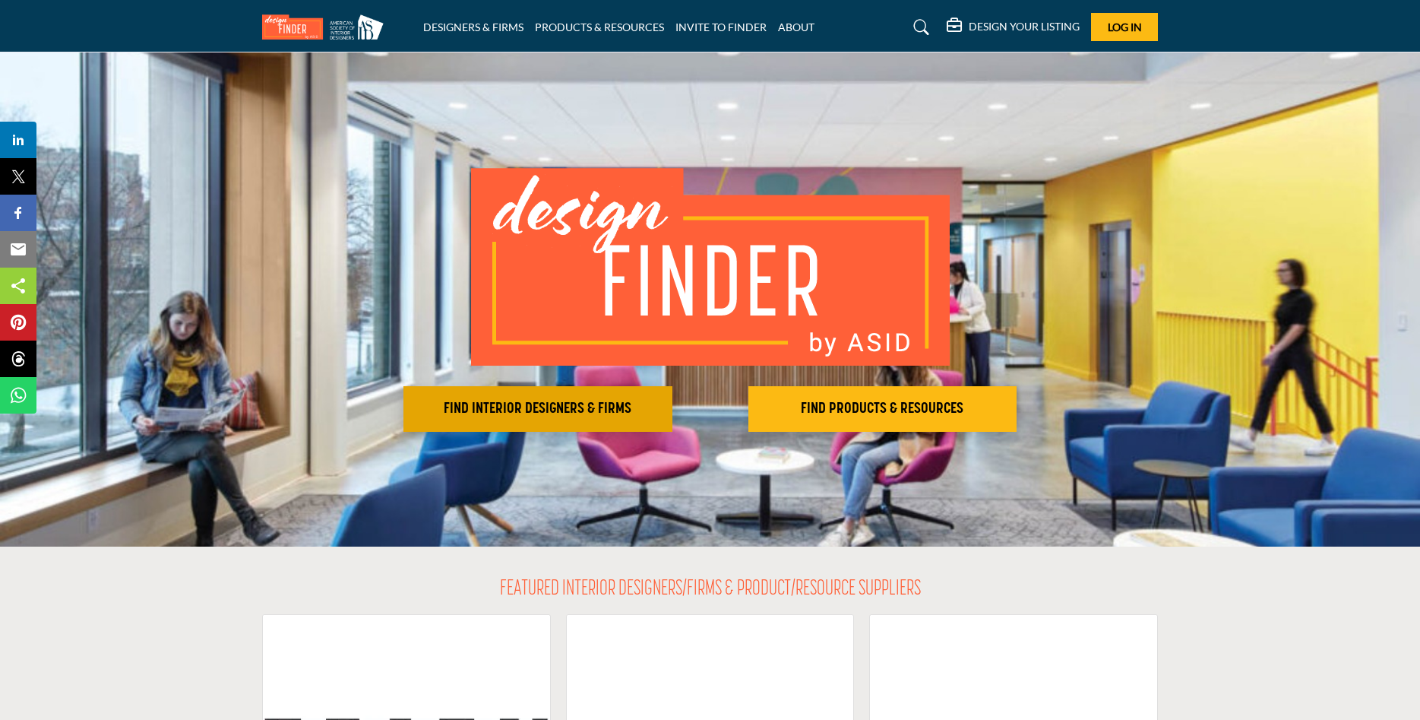
click at [508, 395] on button "FIND INTERIOR DESIGNERS & FIRMS" at bounding box center [538, 409] width 269 height 46
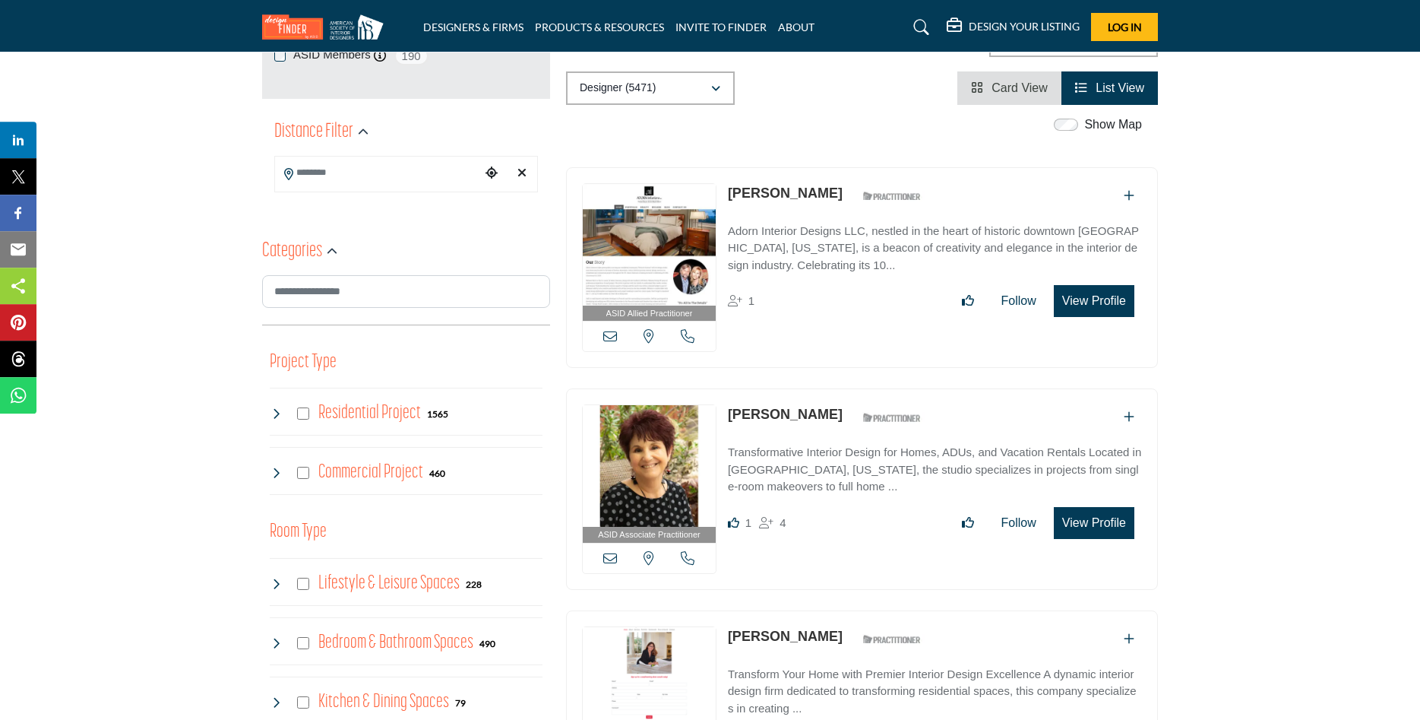
scroll to position [465, 0]
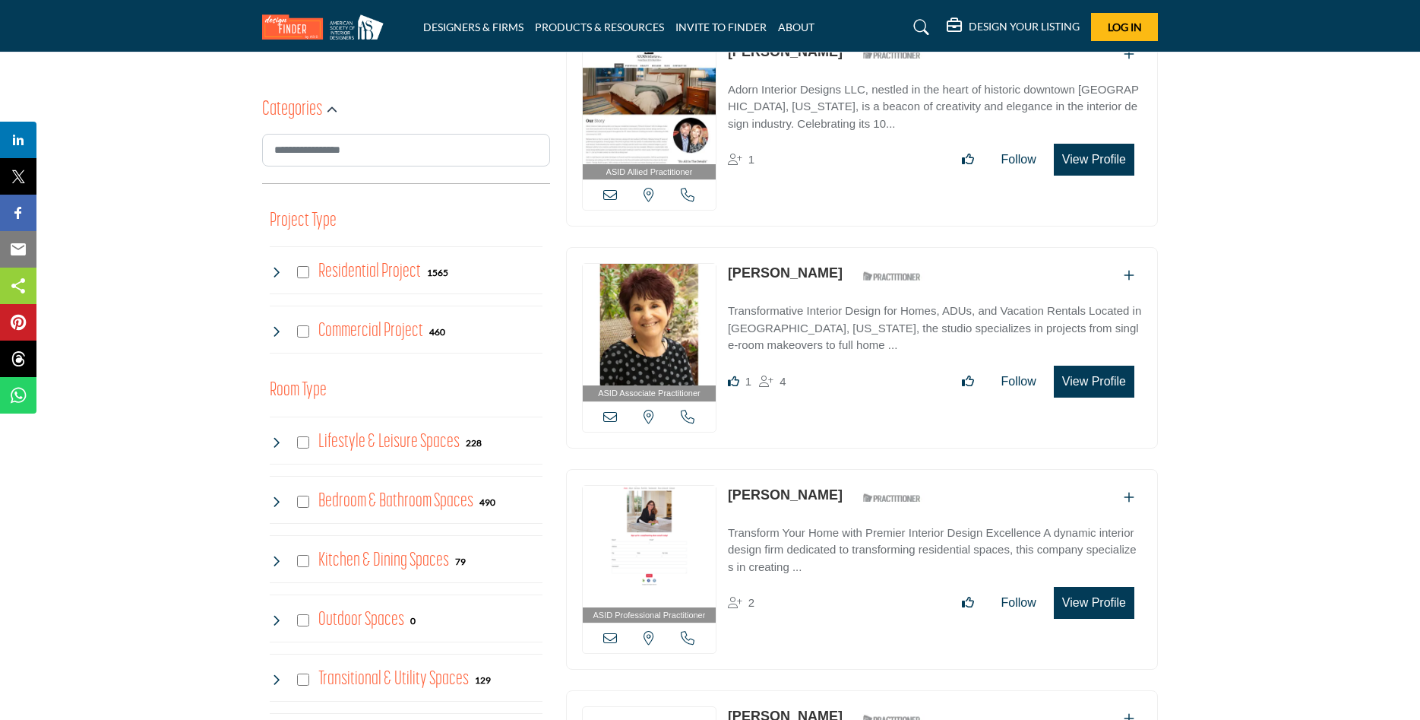
click at [310, 332] on div "Commercial Project 460" at bounding box center [358, 331] width 176 height 27
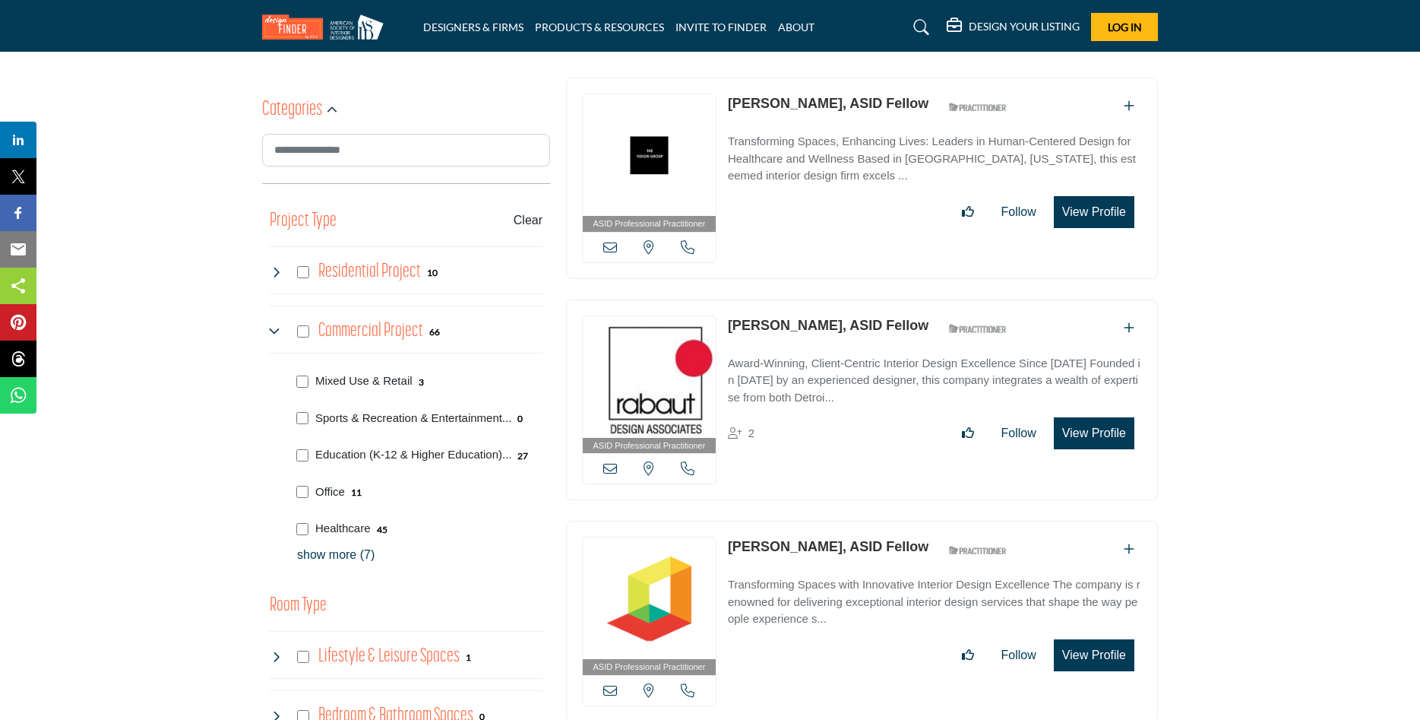
scroll to position [620, 0]
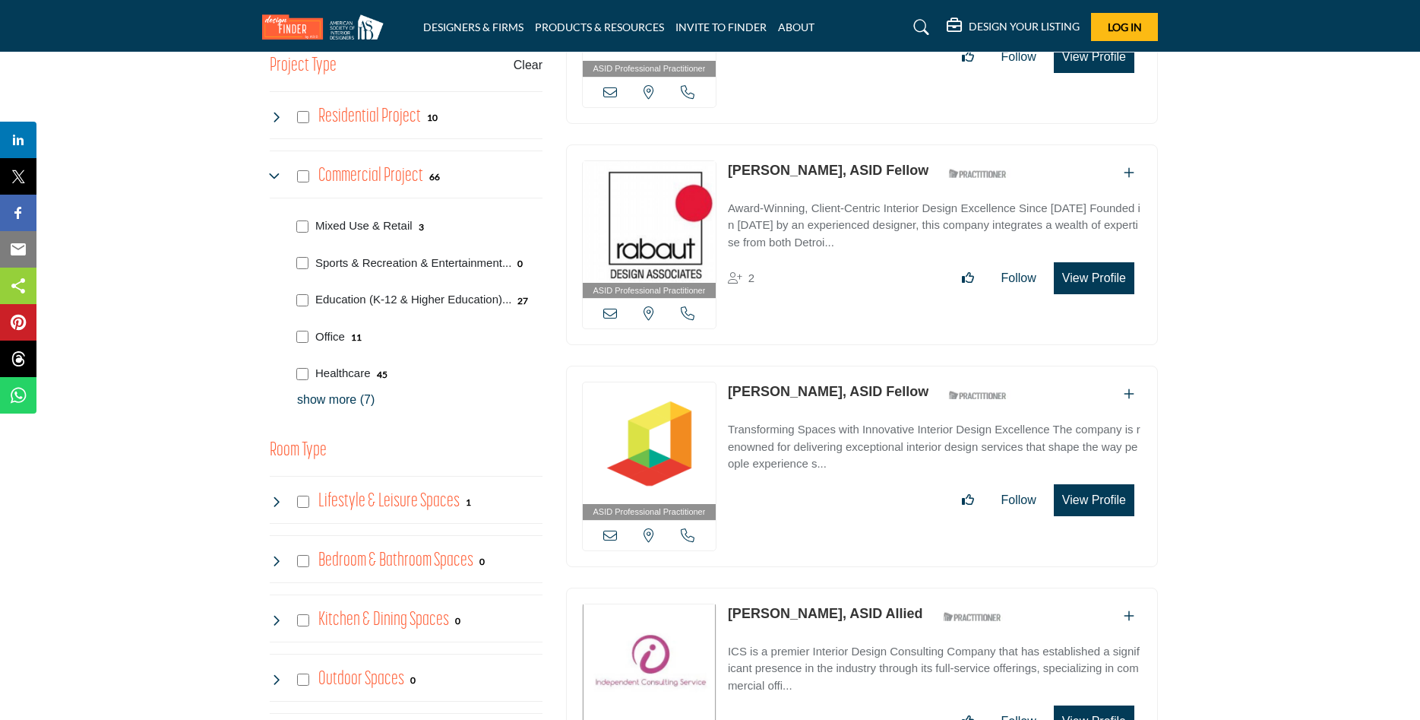
click at [344, 394] on p "show more (7)" at bounding box center [419, 400] width 245 height 18
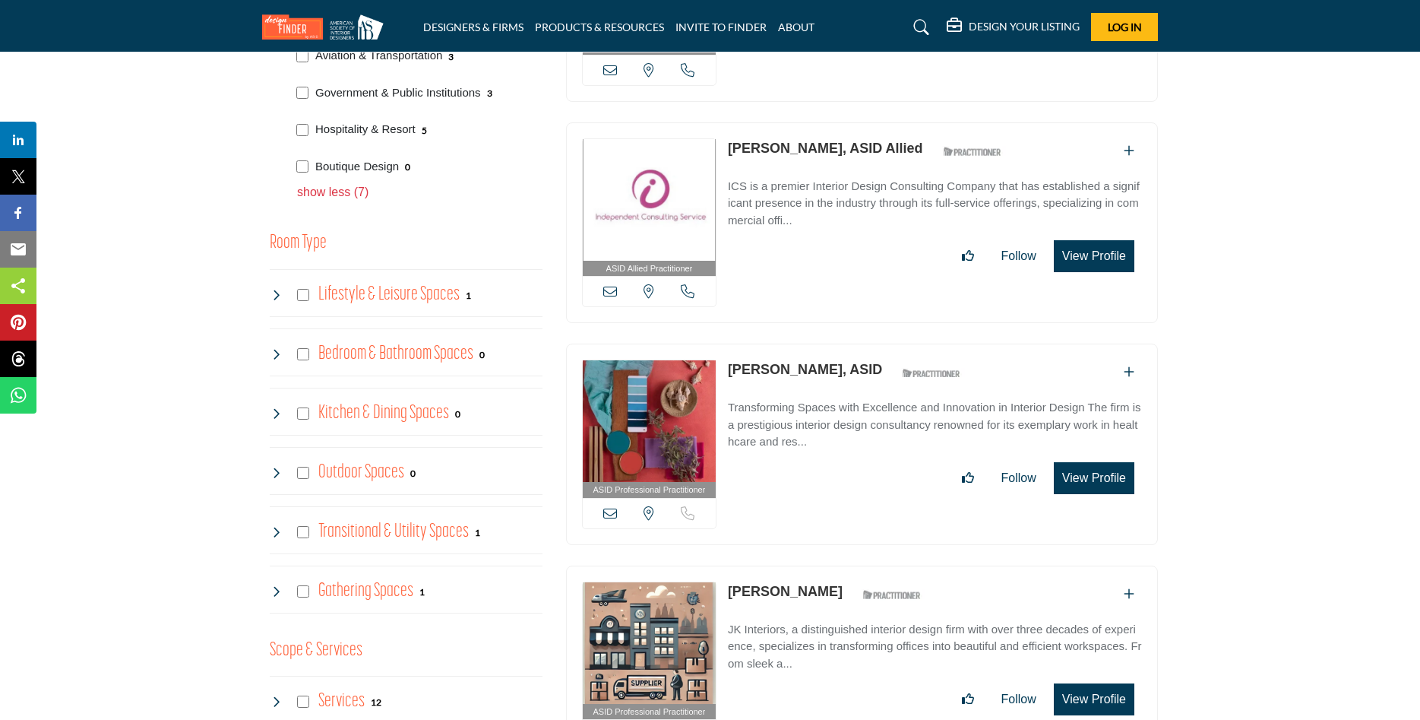
scroll to position [1318, 0]
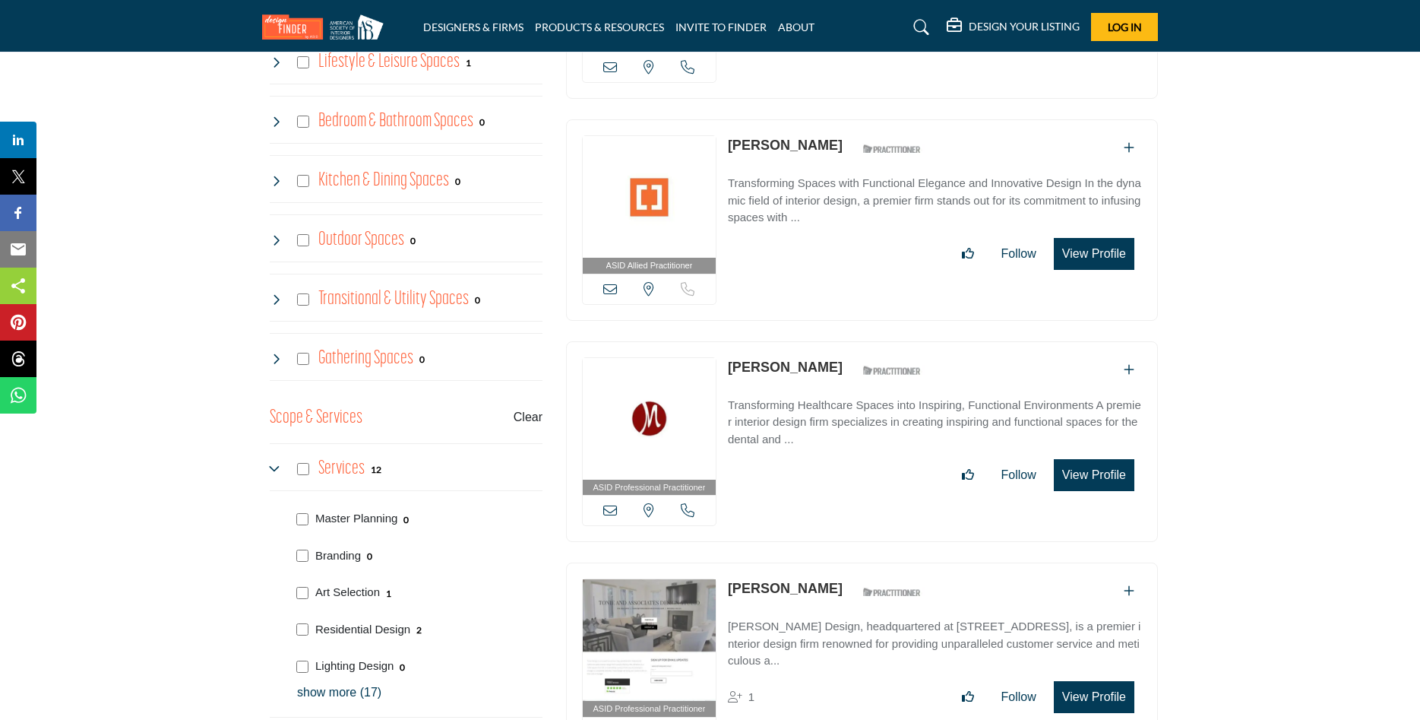
scroll to position [1473, 0]
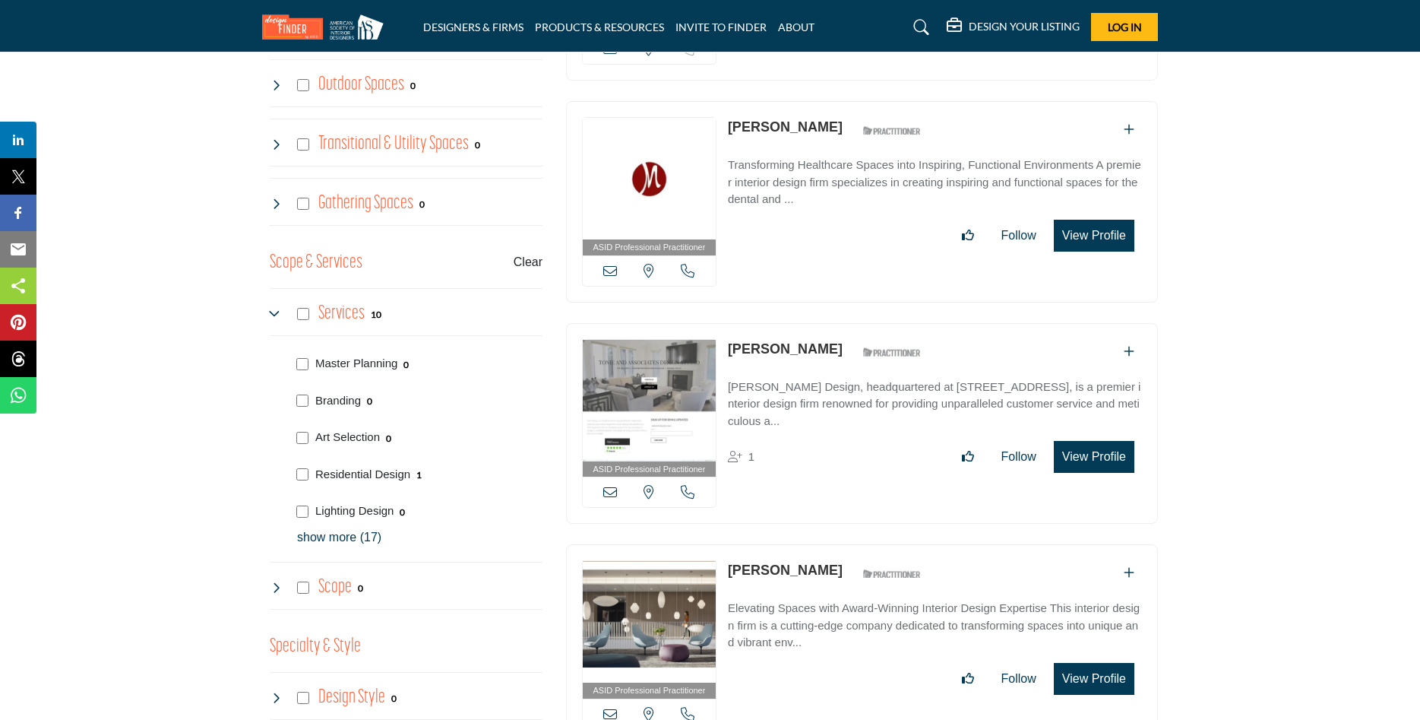
scroll to position [1628, 0]
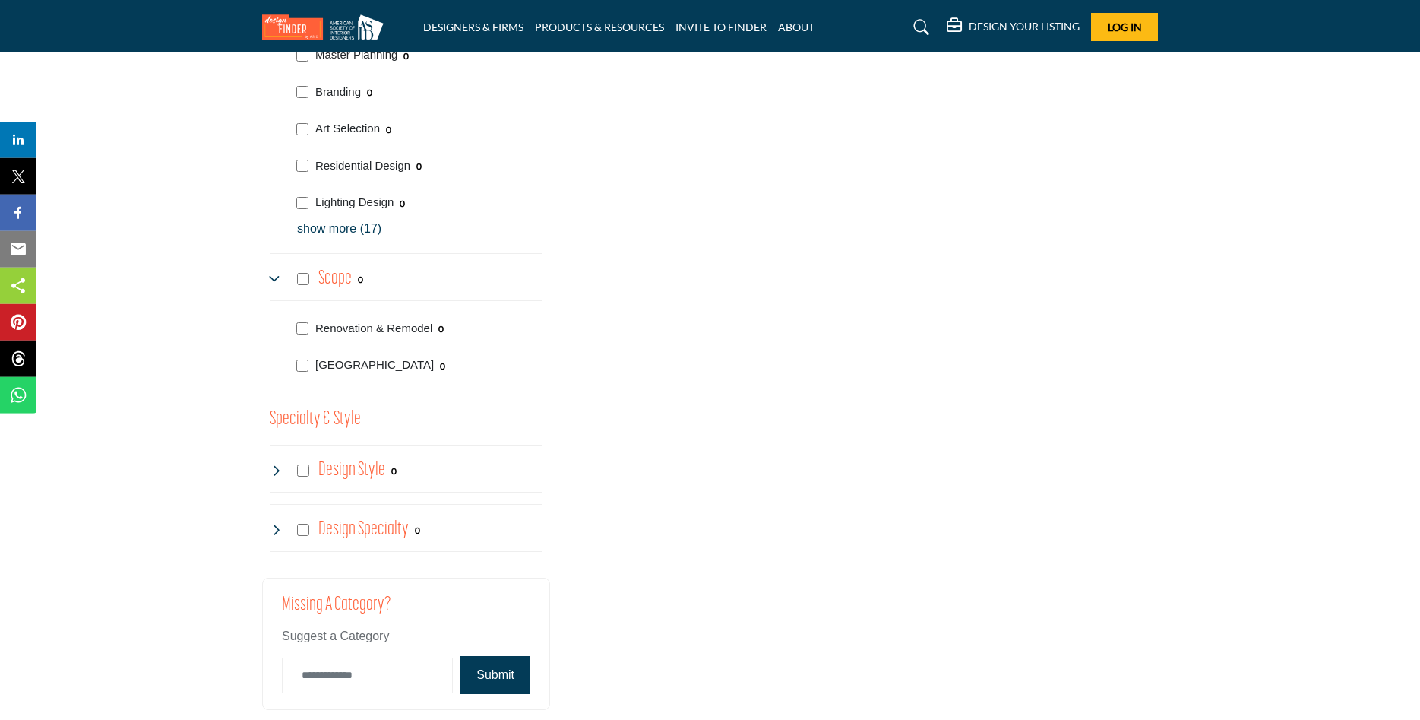
scroll to position [1783, 0]
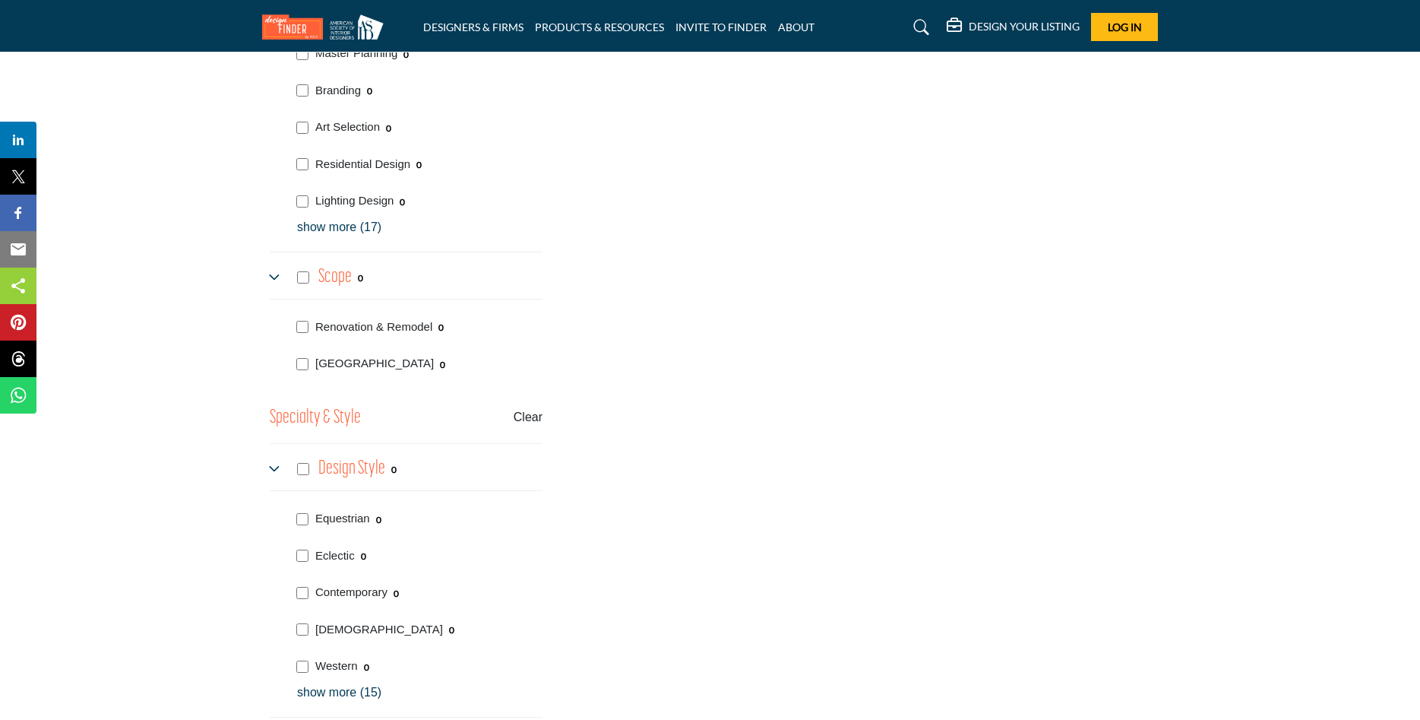
scroll to position [2016, 0]
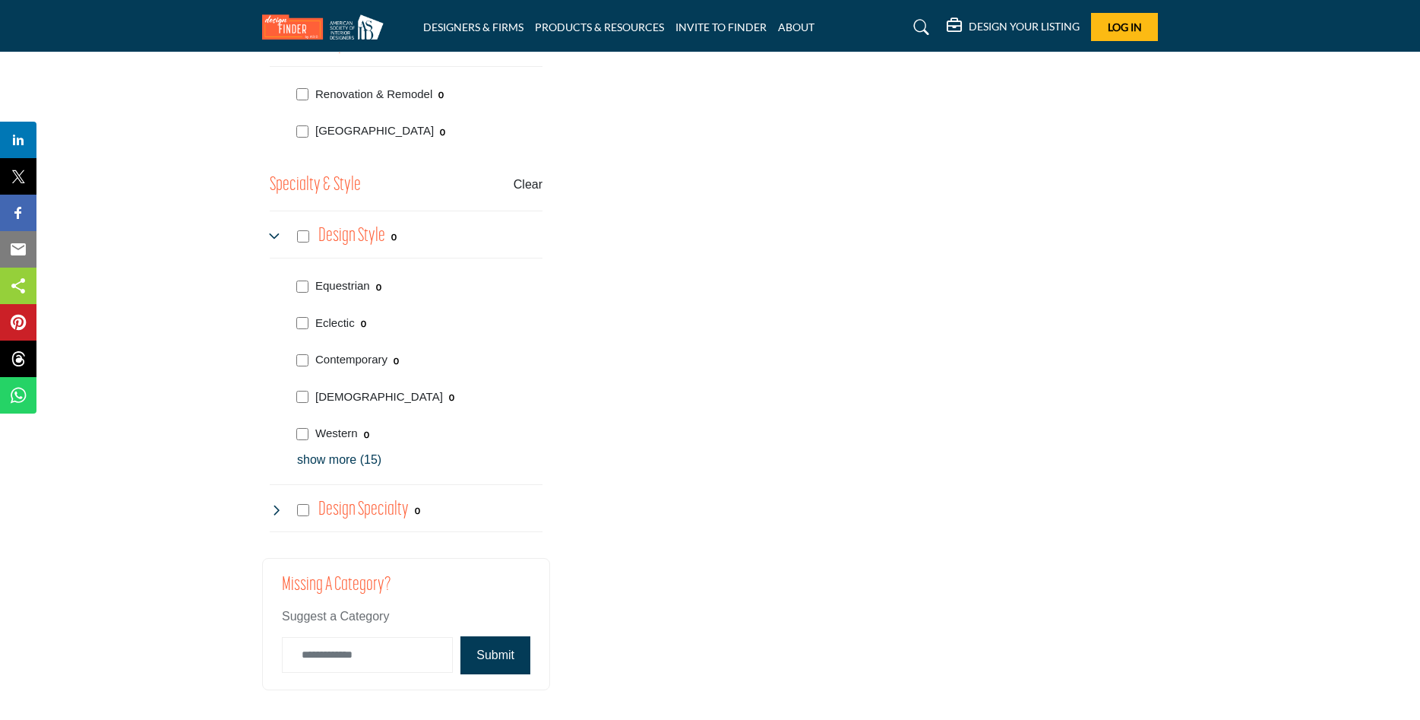
scroll to position [2171, 0]
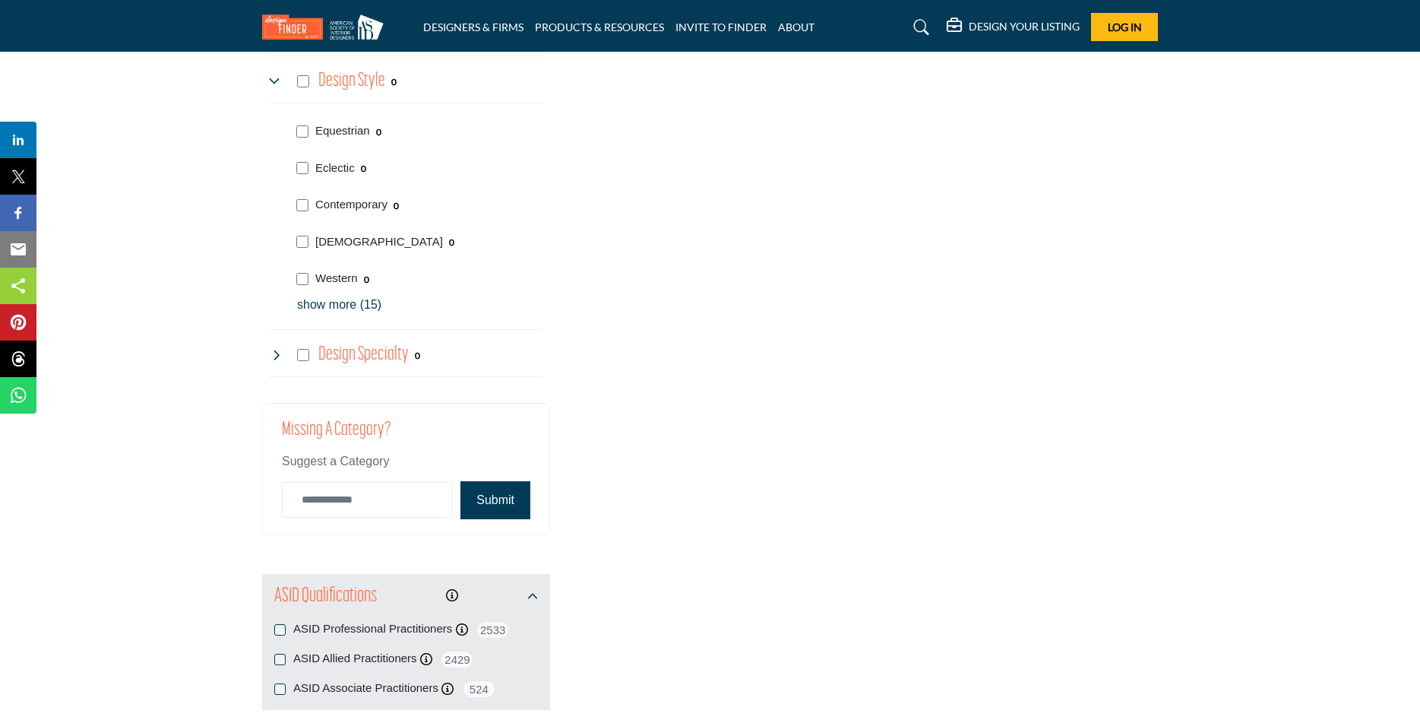
click at [363, 359] on h4 "Design Specialty" at bounding box center [363, 354] width 90 height 27
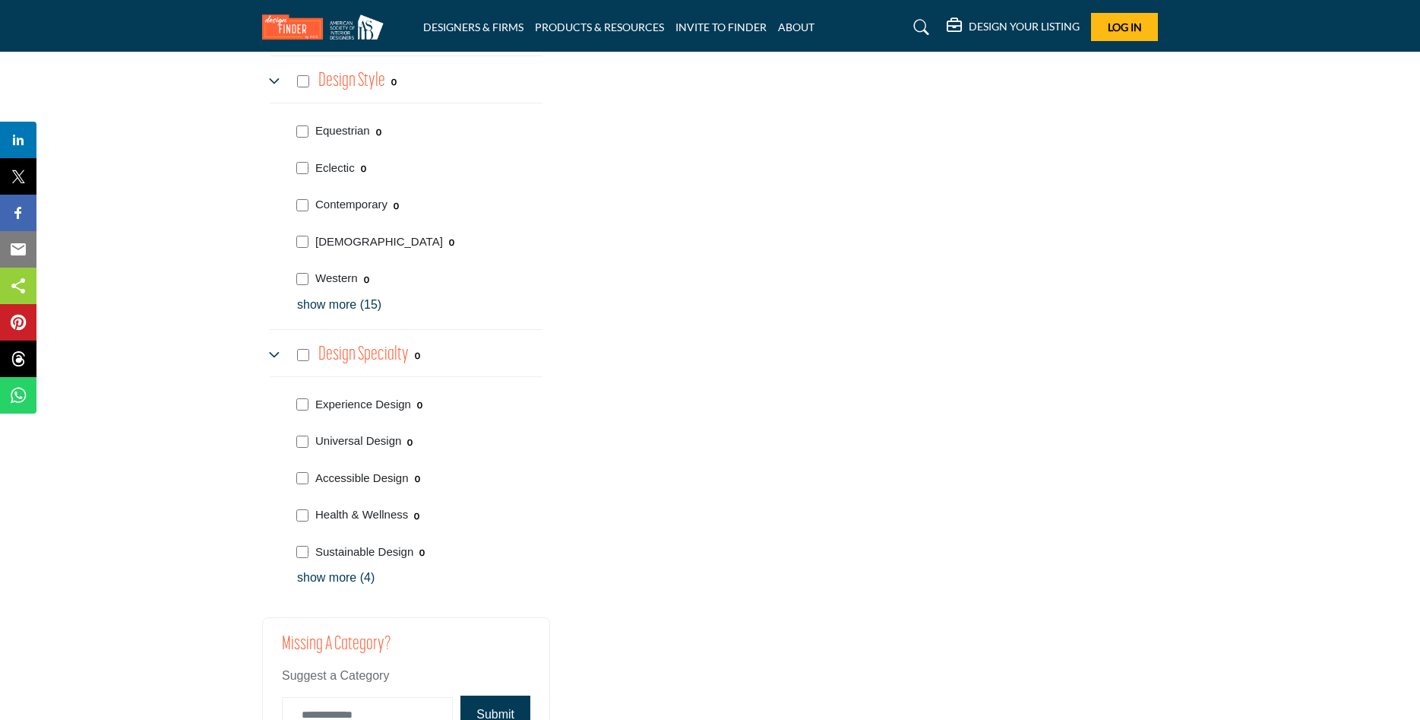
click at [340, 578] on p "show more (4)" at bounding box center [419, 577] width 245 height 18
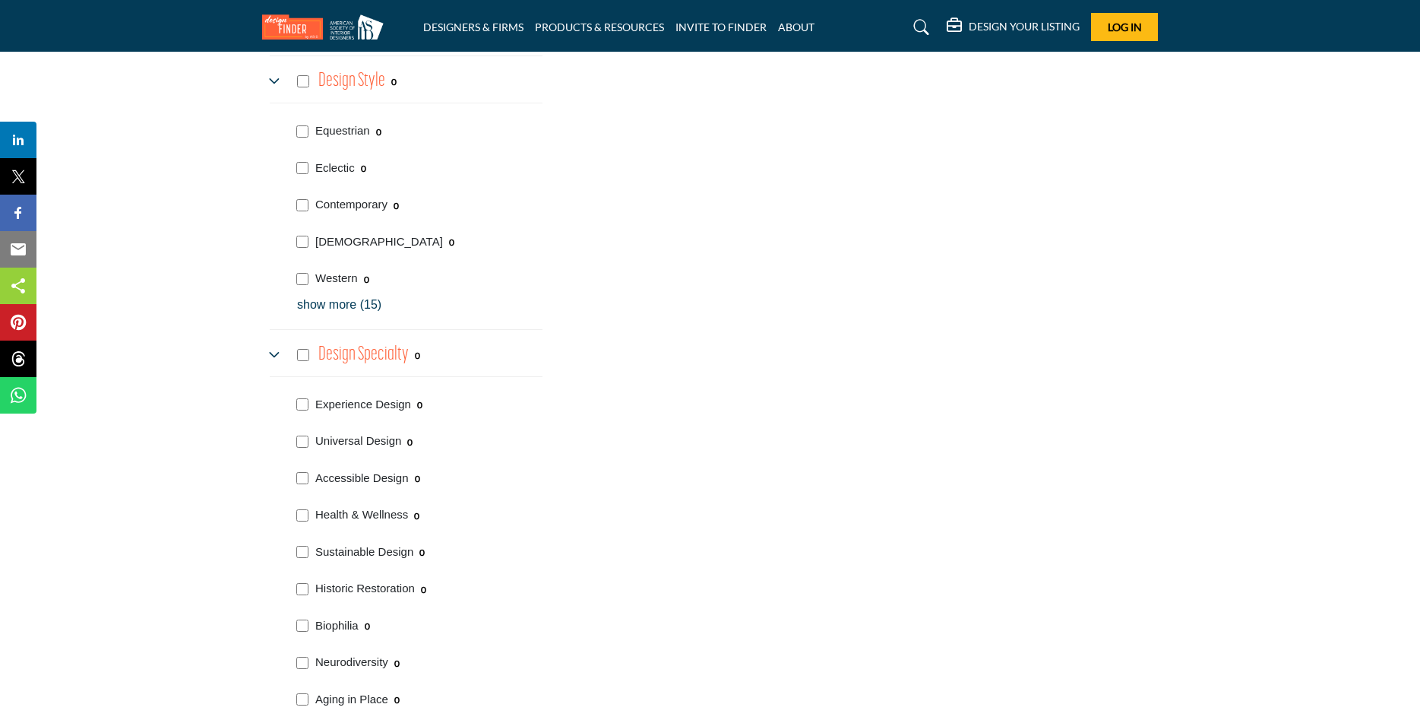
scroll to position [2326, 0]
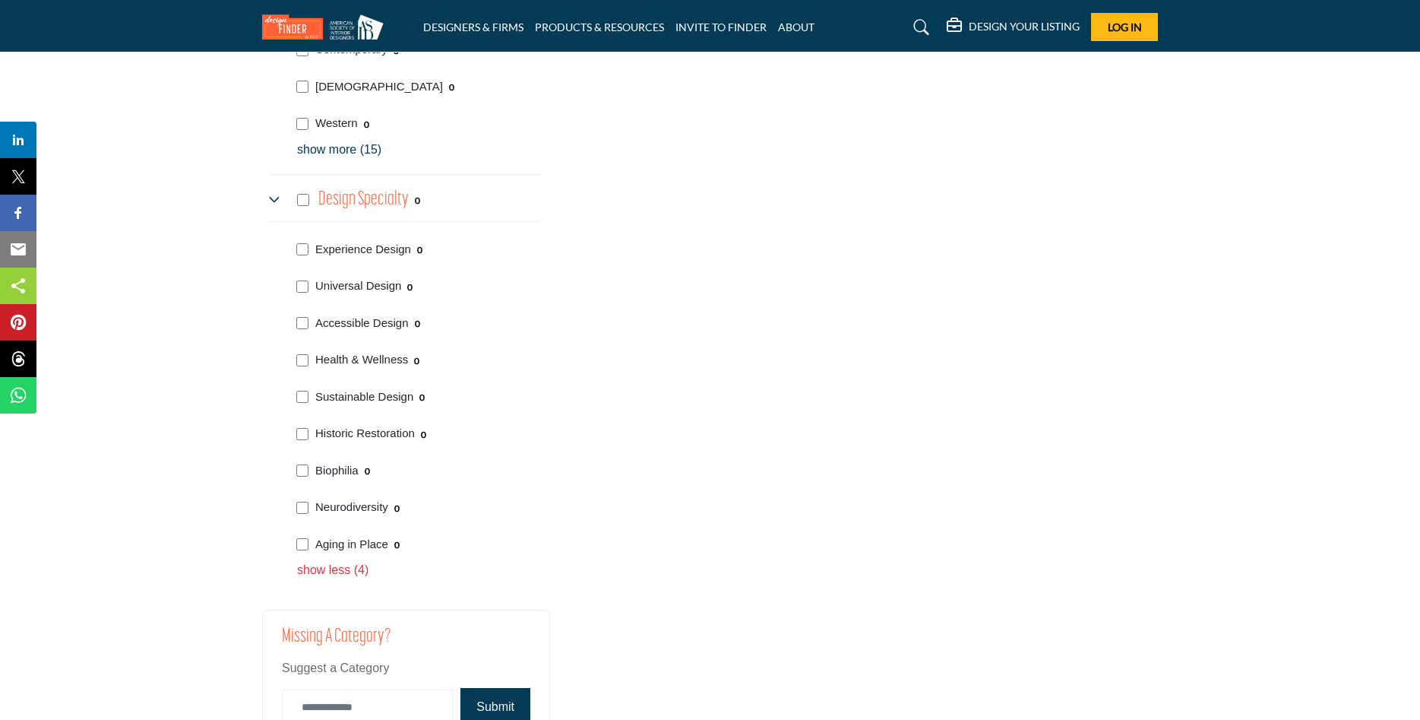
scroll to position [2558, 0]
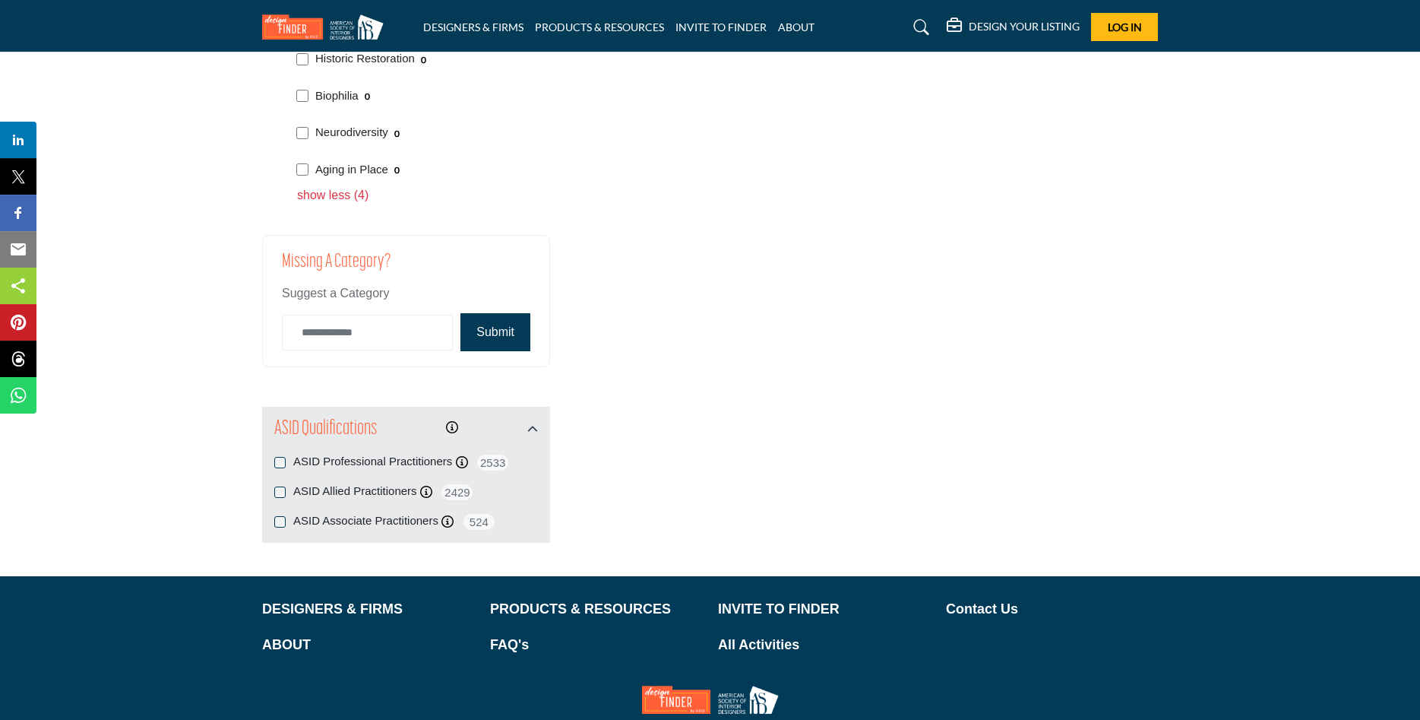
scroll to position [2713, 0]
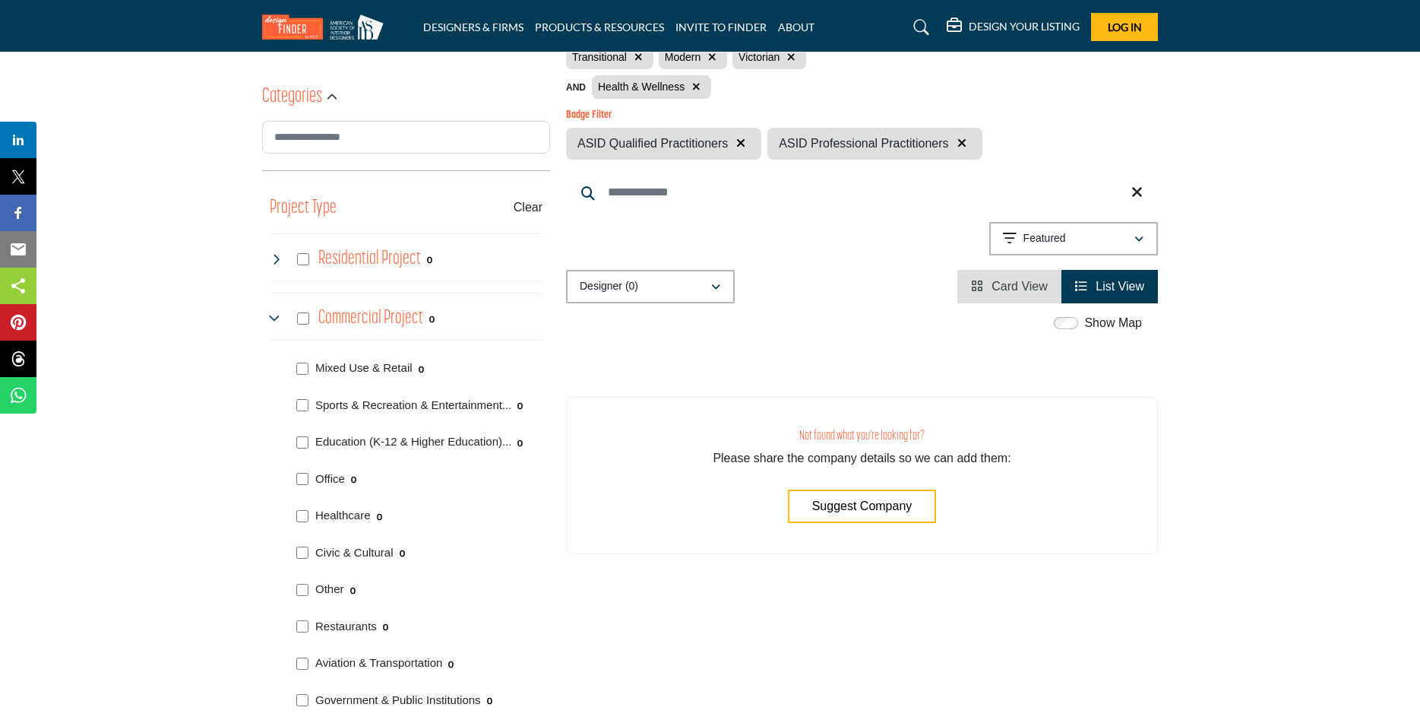
scroll to position [465, 0]
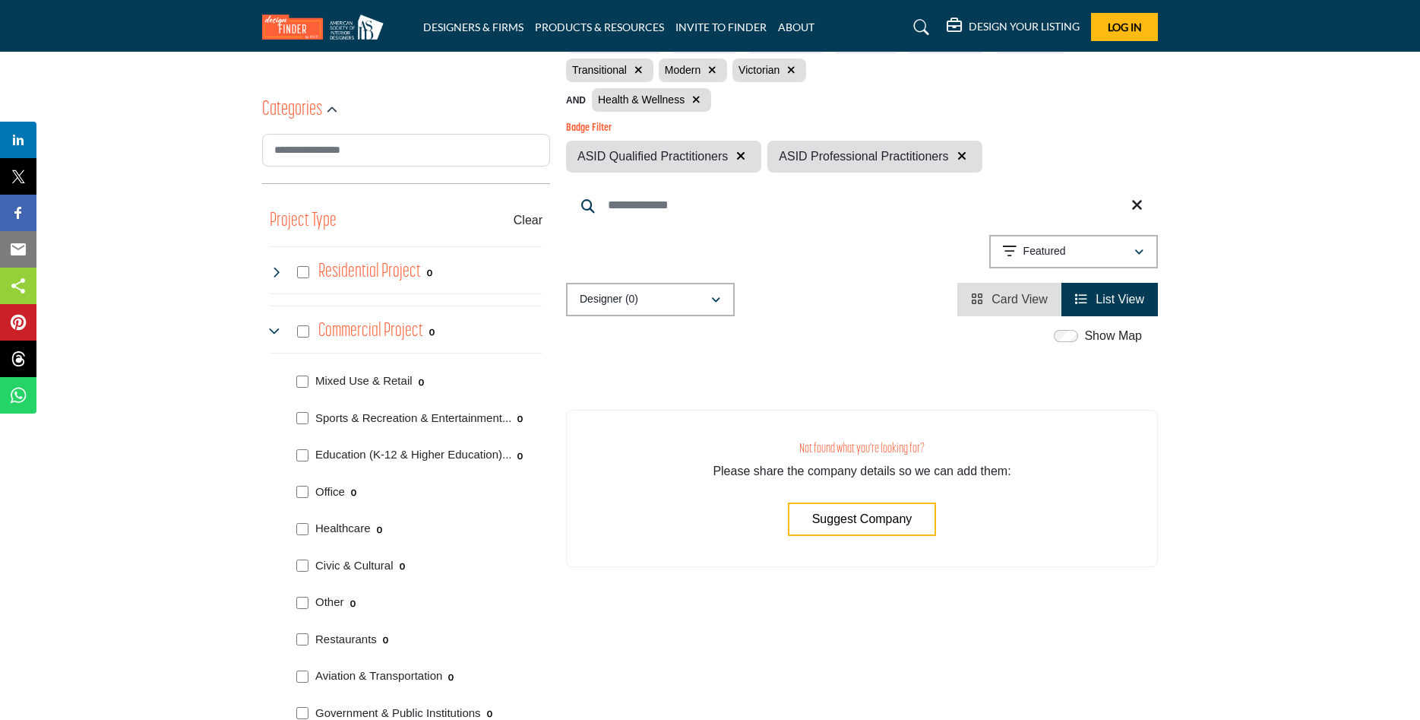
click at [816, 156] on span "ASID Professional Practitioners" at bounding box center [863, 156] width 169 height 18
click at [837, 153] on span "ASID Professional Practitioners" at bounding box center [863, 156] width 169 height 18
click at [736, 155] on icon "button" at bounding box center [740, 156] width 9 height 12
click at [761, 154] on icon "button" at bounding box center [759, 156] width 9 height 12
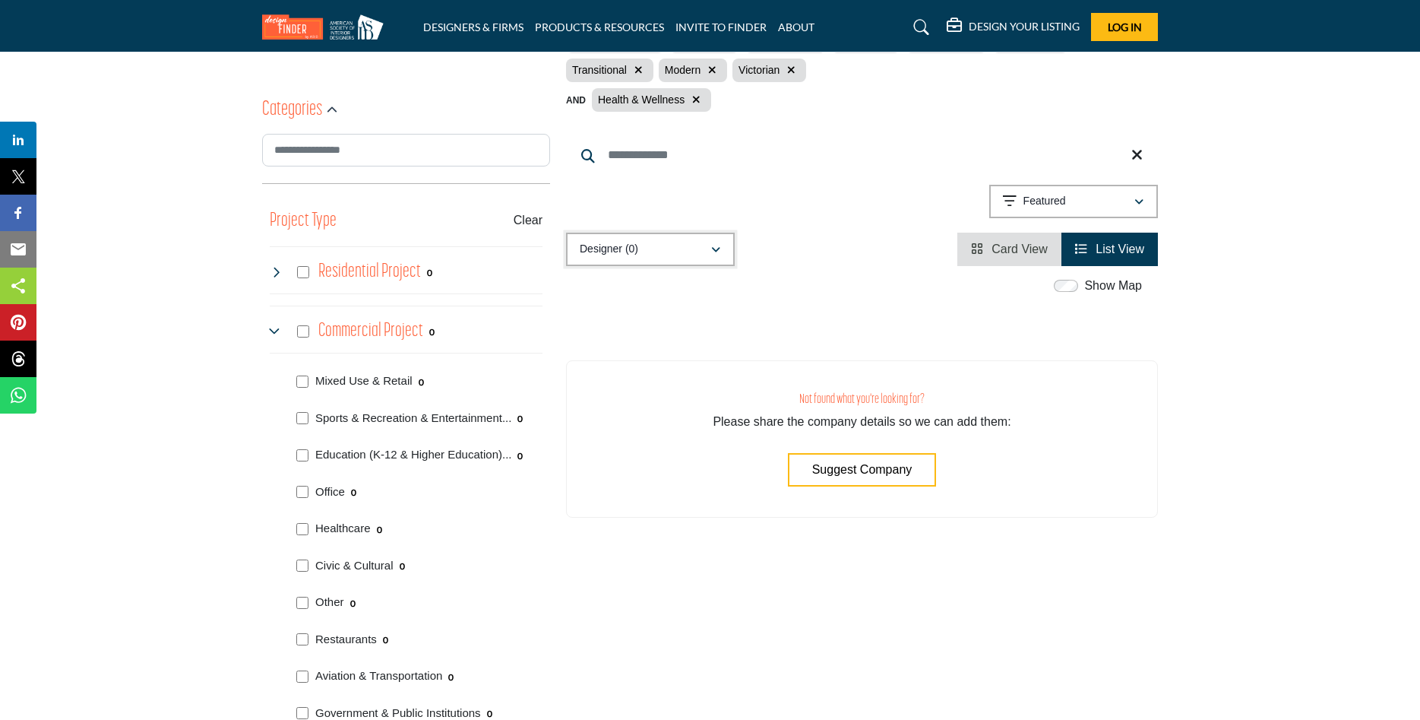
click at [646, 255] on div "Designer (0)" at bounding box center [645, 249] width 131 height 18
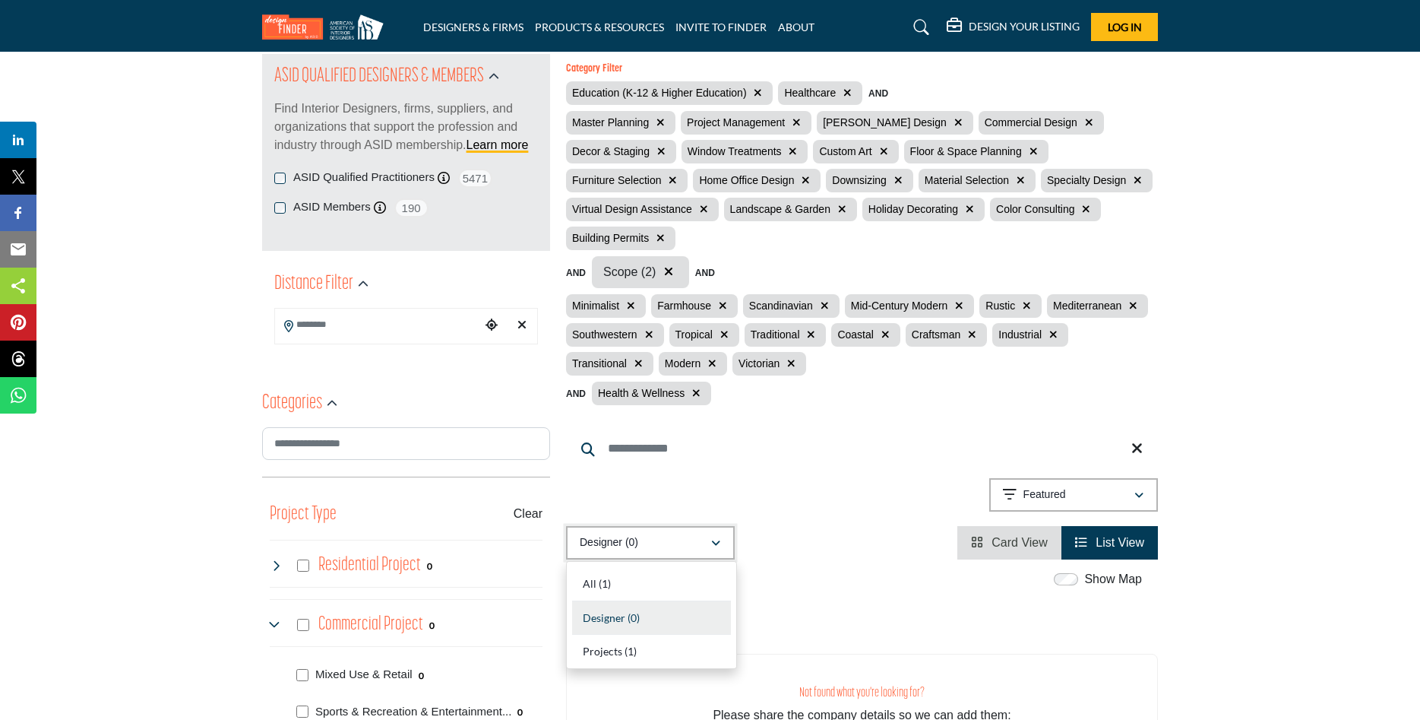
scroll to position [155, 0]
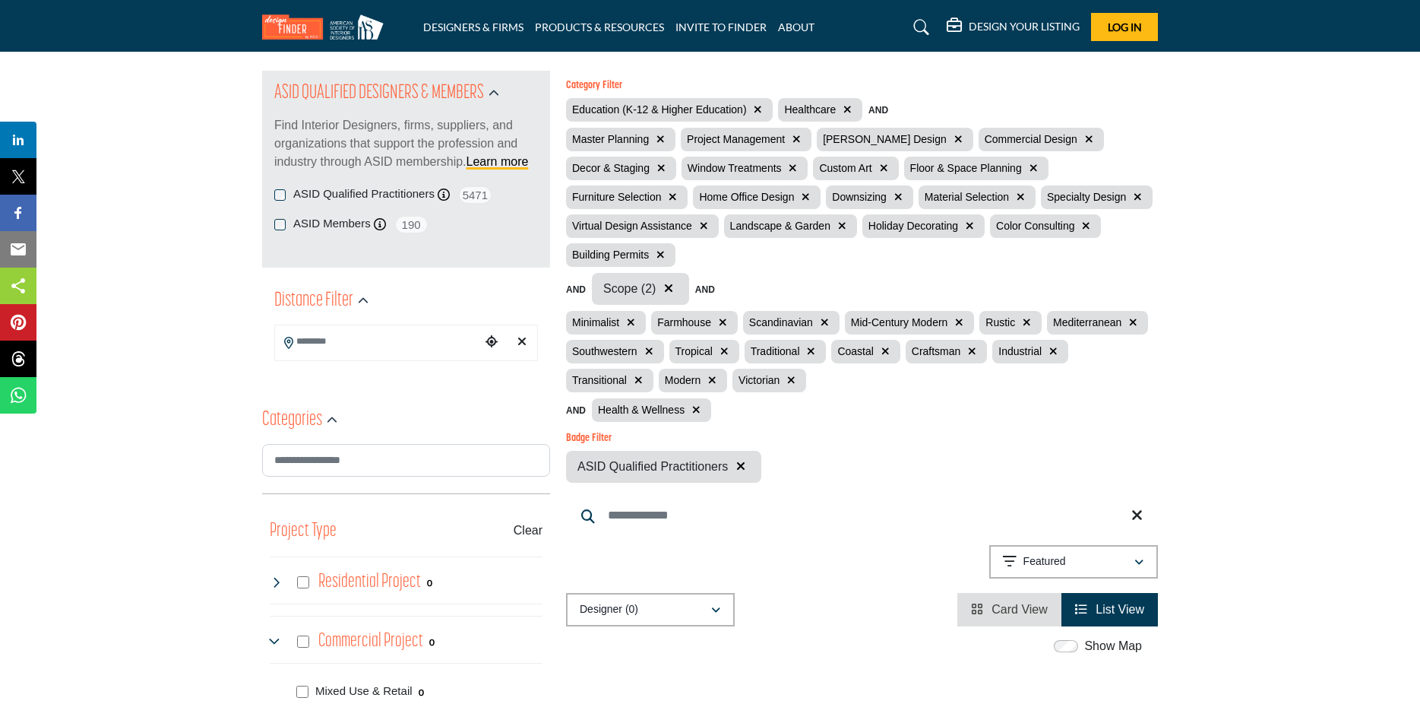
click at [955, 134] on icon "button" at bounding box center [959, 139] width 8 height 11
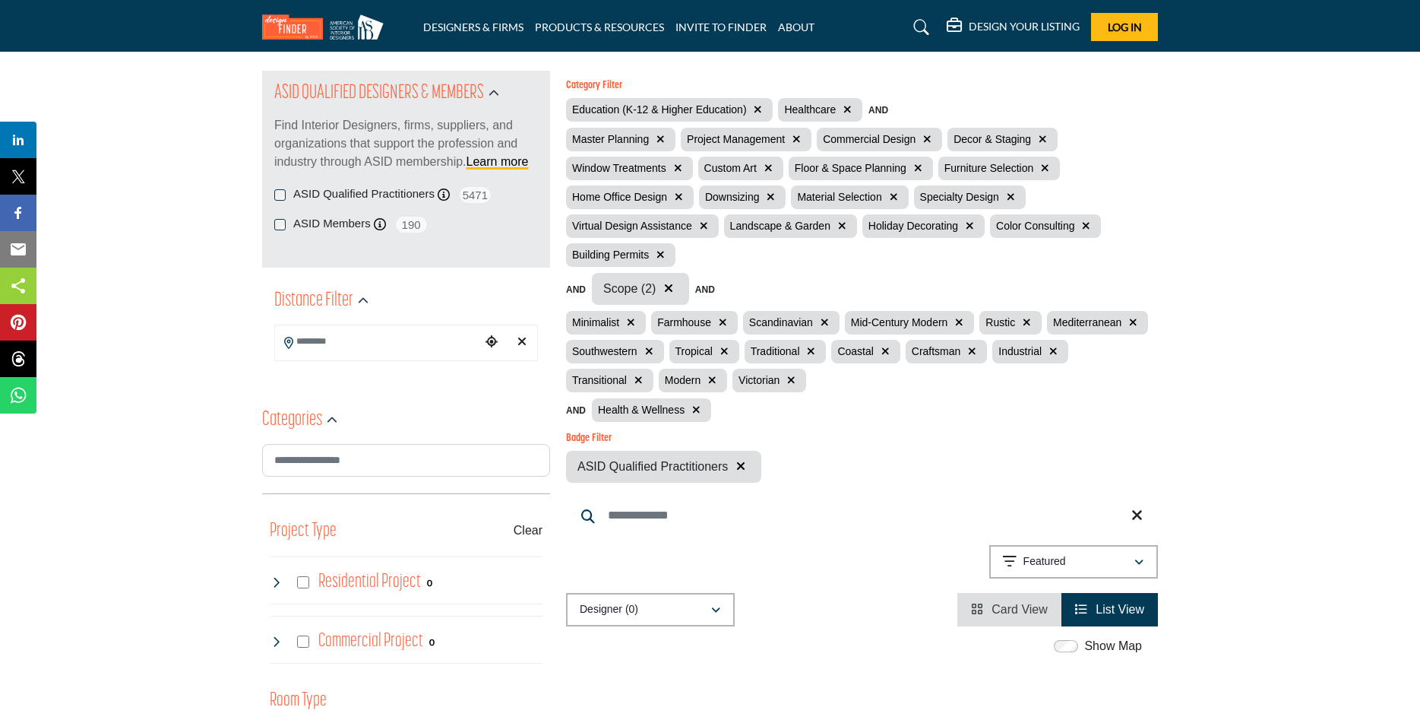
click at [1034, 131] on button "button" at bounding box center [1042, 139] width 17 height 17
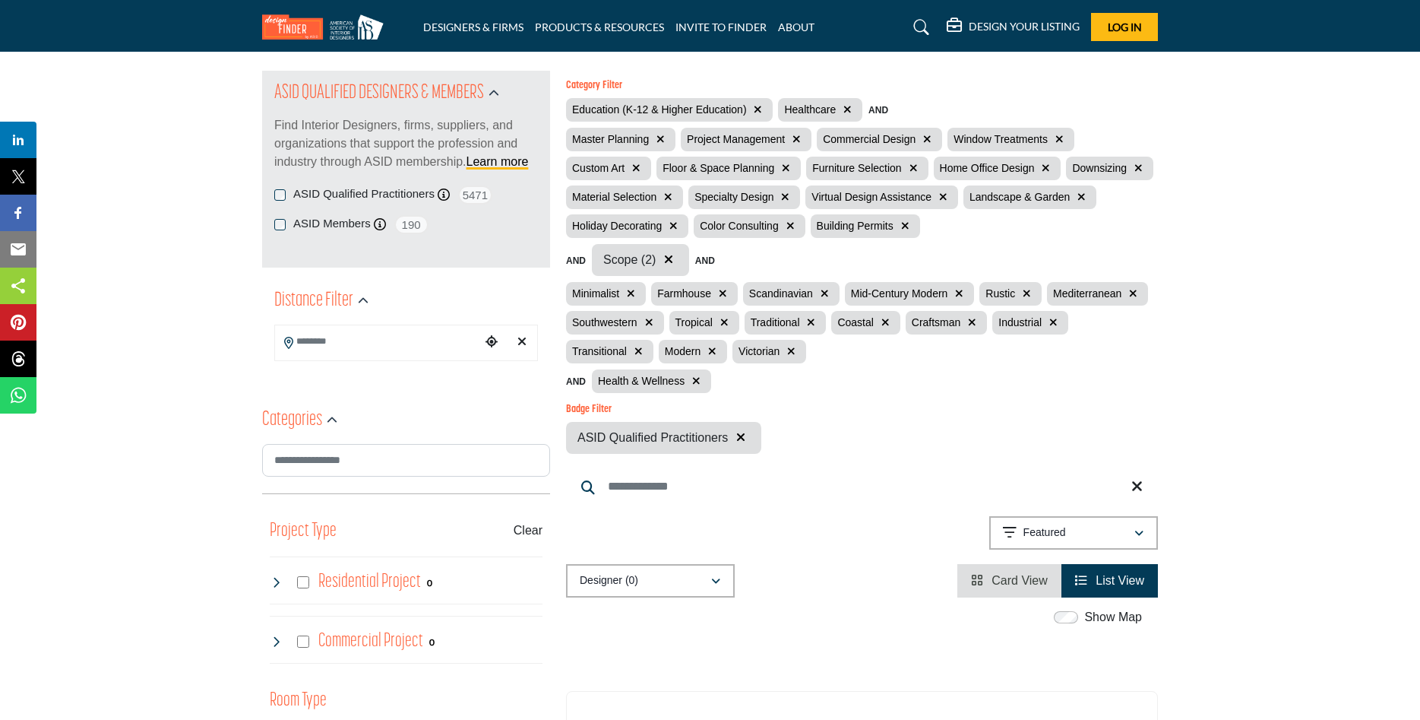
click at [645, 160] on button "button" at bounding box center [636, 168] width 17 height 17
click at [1056, 136] on icon "button" at bounding box center [1060, 139] width 8 height 11
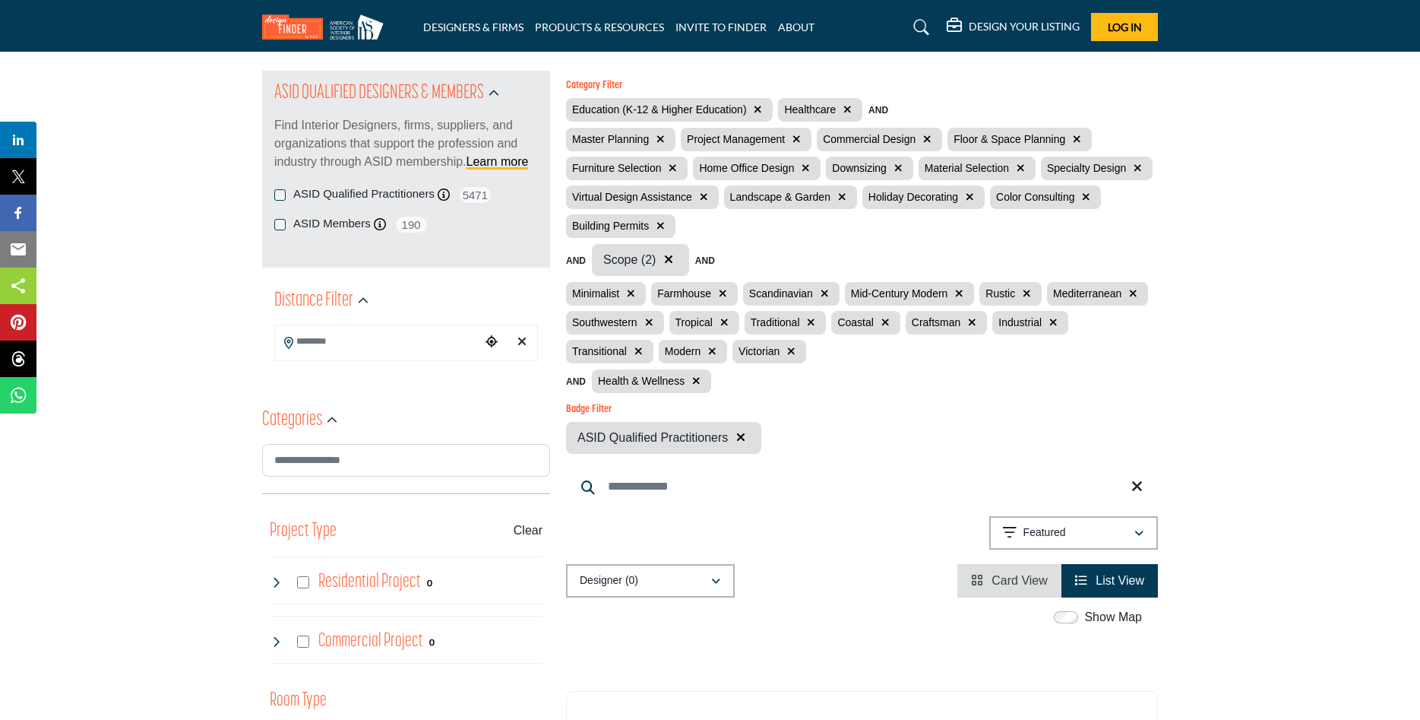
click at [1012, 163] on button "button" at bounding box center [1020, 168] width 17 height 17
click at [895, 166] on icon "button" at bounding box center [899, 168] width 8 height 11
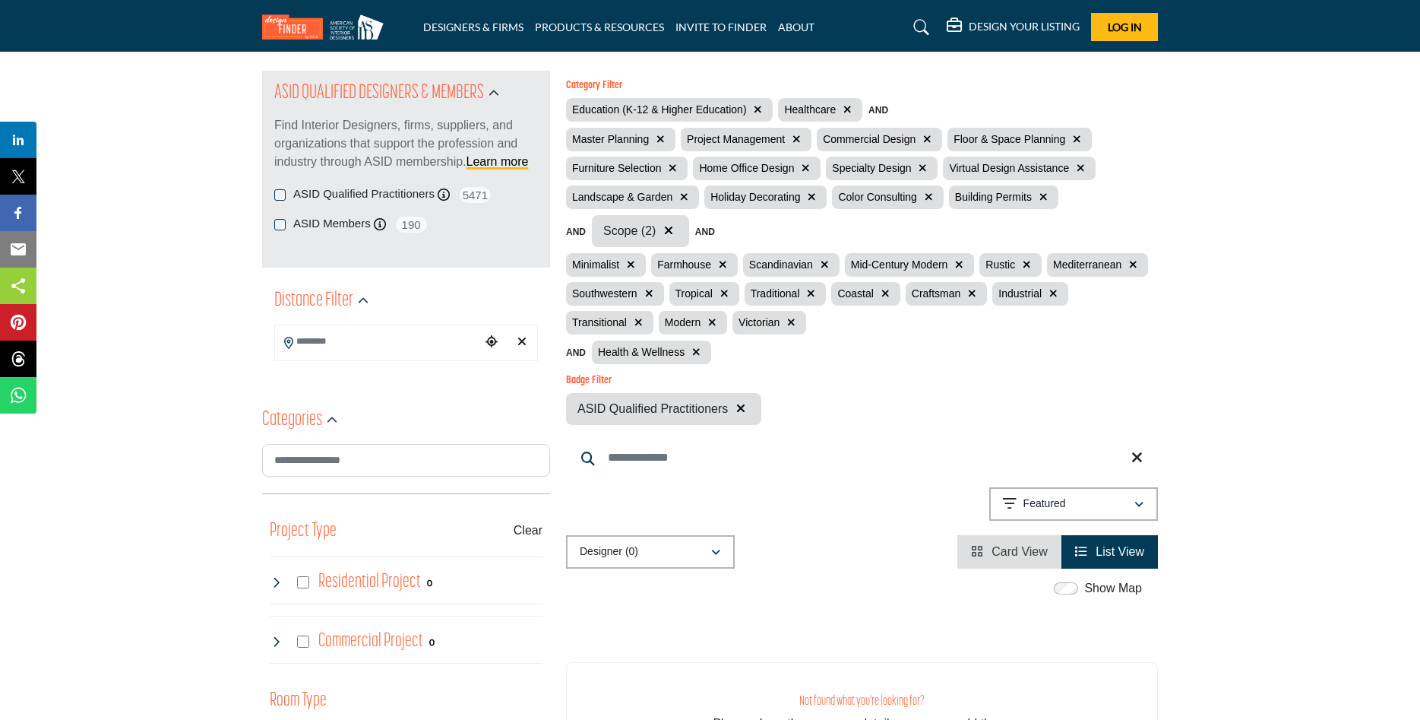
click at [919, 169] on icon "button" at bounding box center [923, 168] width 8 height 11
click at [802, 164] on icon "button" at bounding box center [806, 168] width 8 height 11
click at [669, 164] on icon "button" at bounding box center [673, 168] width 8 height 11
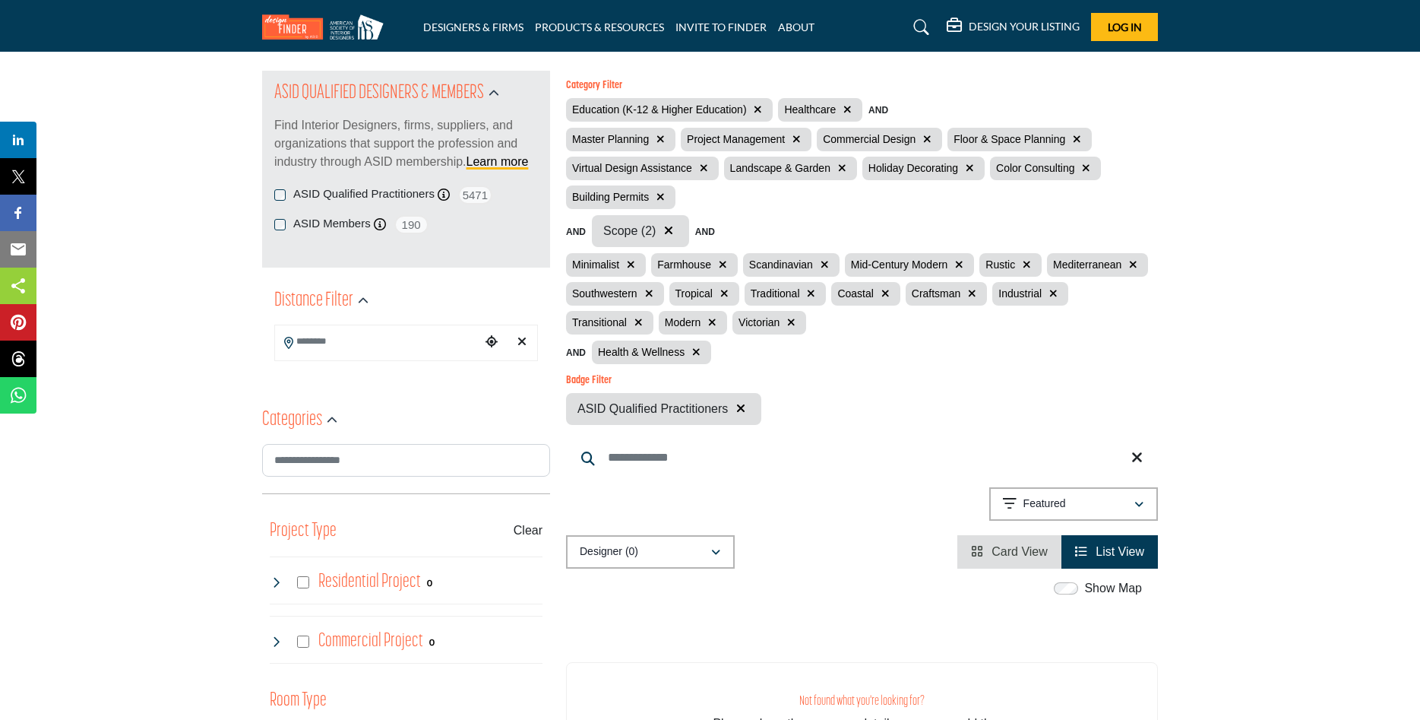
click at [657, 192] on icon "button" at bounding box center [661, 197] width 8 height 11
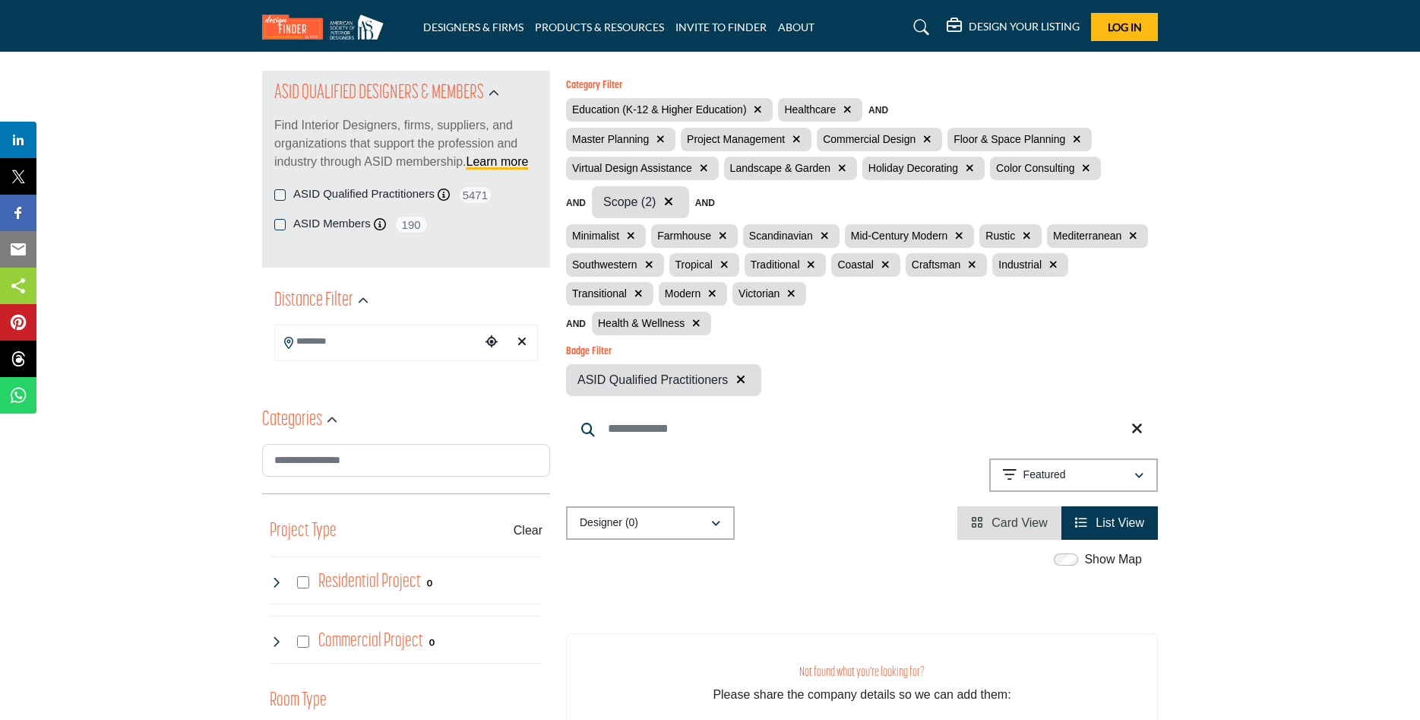
click at [701, 166] on icon "button" at bounding box center [704, 168] width 8 height 11
click at [680, 163] on icon "button" at bounding box center [684, 168] width 8 height 11
click at [666, 165] on button "button" at bounding box center [673, 168] width 17 height 17
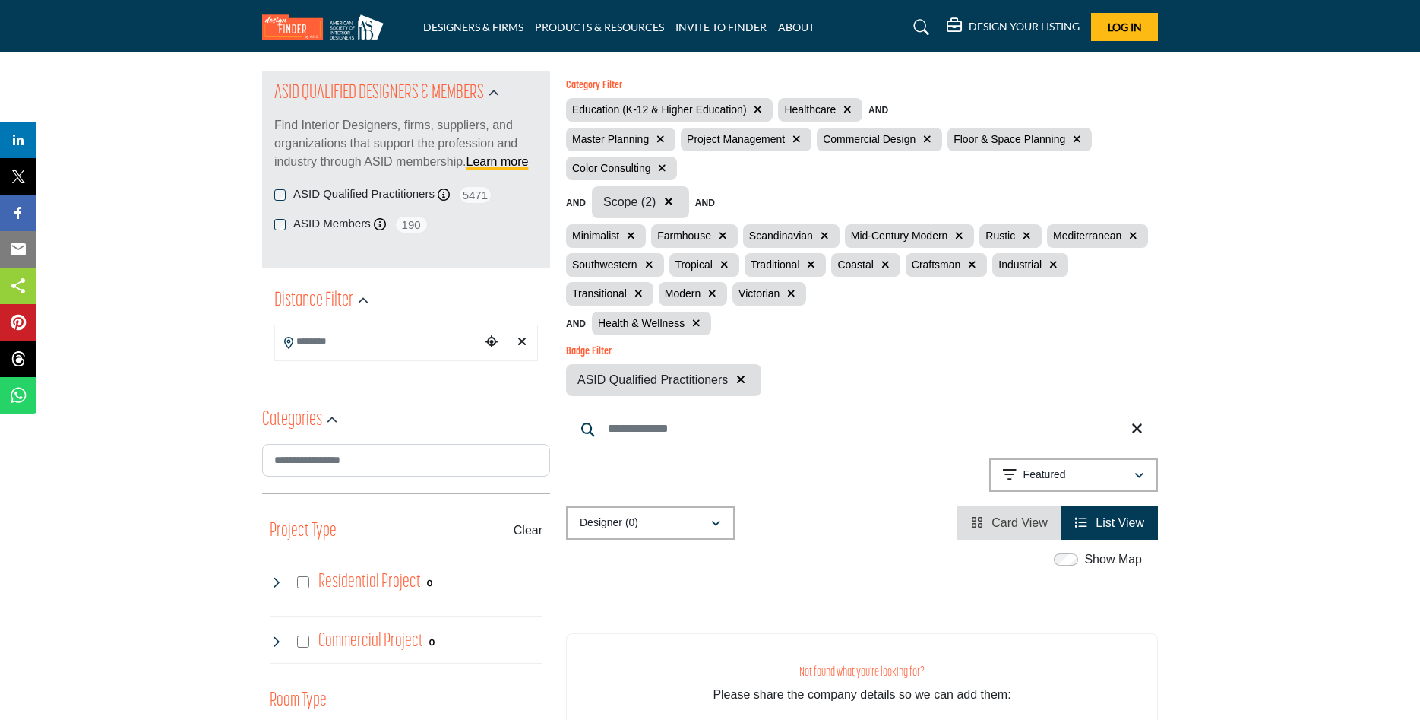
click at [624, 233] on div "Minimalist" at bounding box center [606, 236] width 80 height 24
click at [632, 230] on icon "button" at bounding box center [631, 235] width 8 height 11
click at [716, 263] on button "button" at bounding box center [724, 264] width 17 height 17
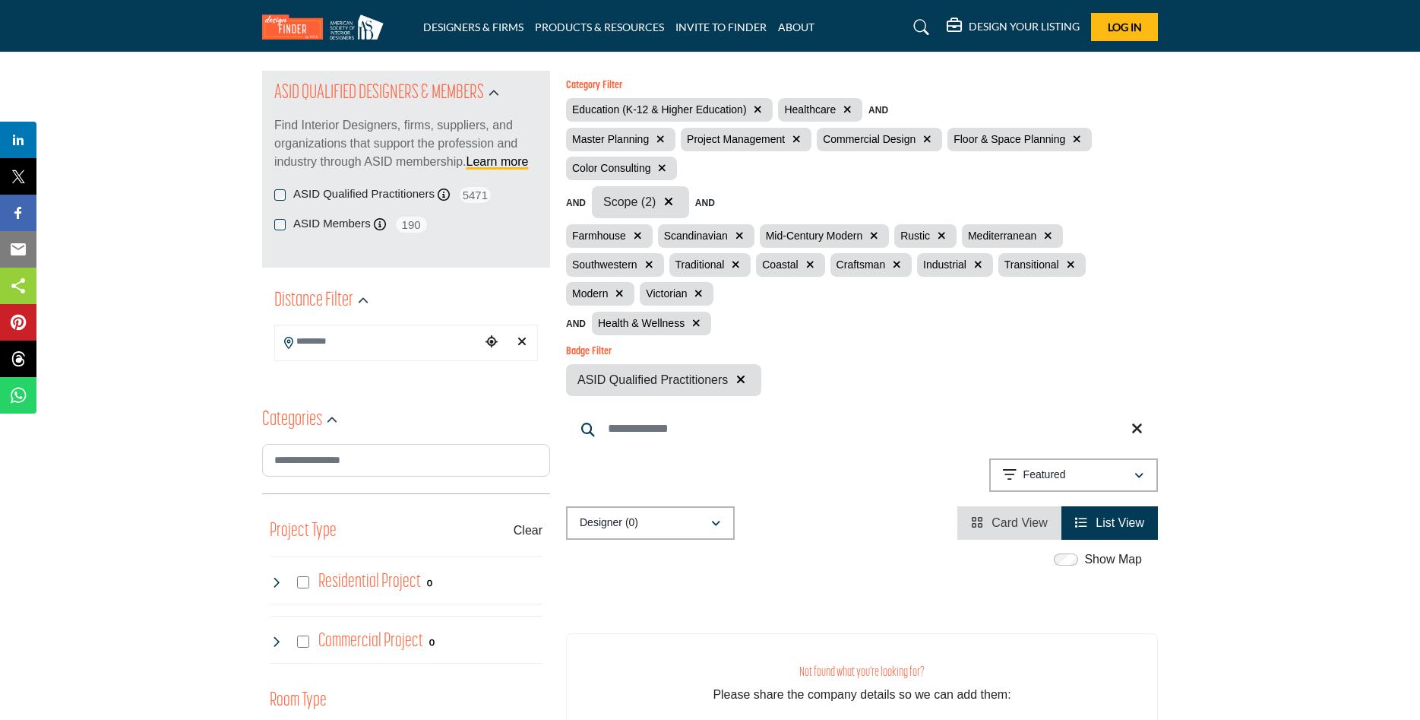
click at [732, 260] on icon "button" at bounding box center [736, 264] width 8 height 11
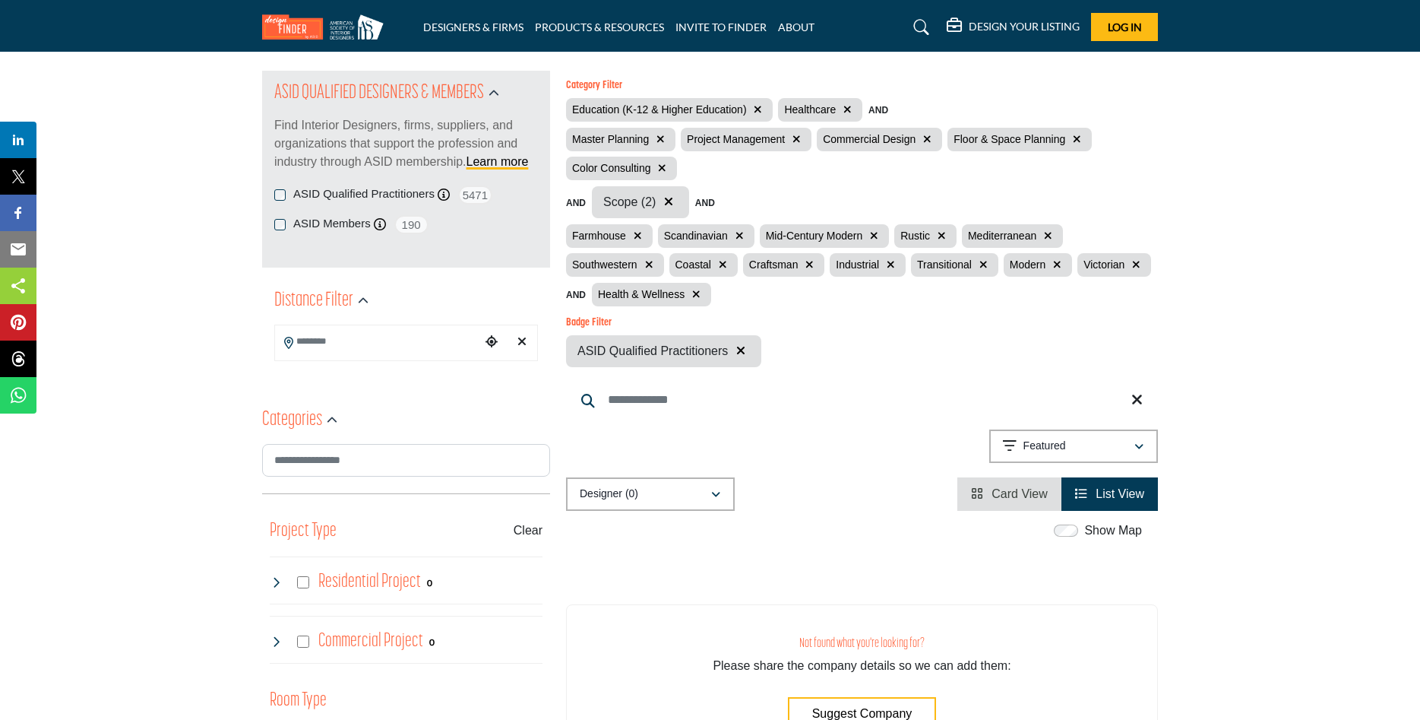
click at [635, 233] on icon "button" at bounding box center [638, 235] width 8 height 11
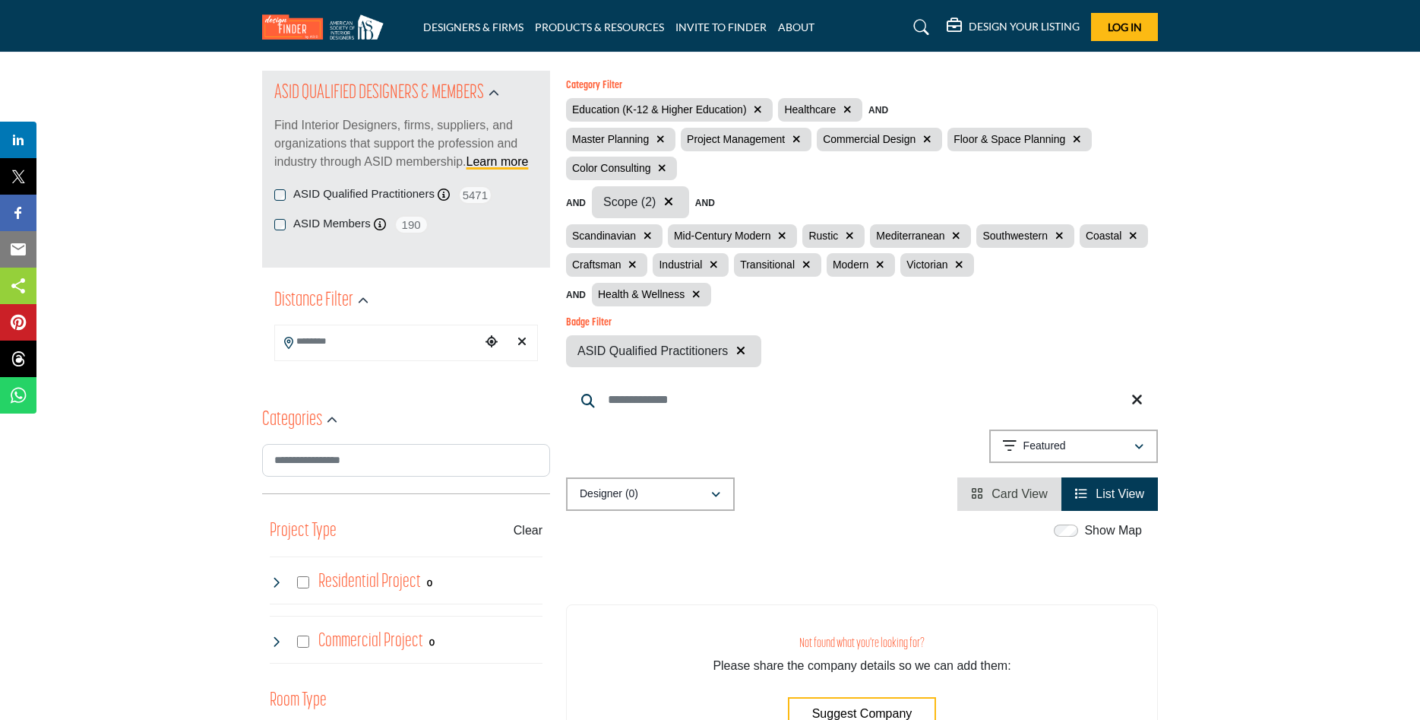
click at [644, 231] on icon "button" at bounding box center [648, 235] width 8 height 11
click at [682, 230] on icon "button" at bounding box center [681, 235] width 8 height 11
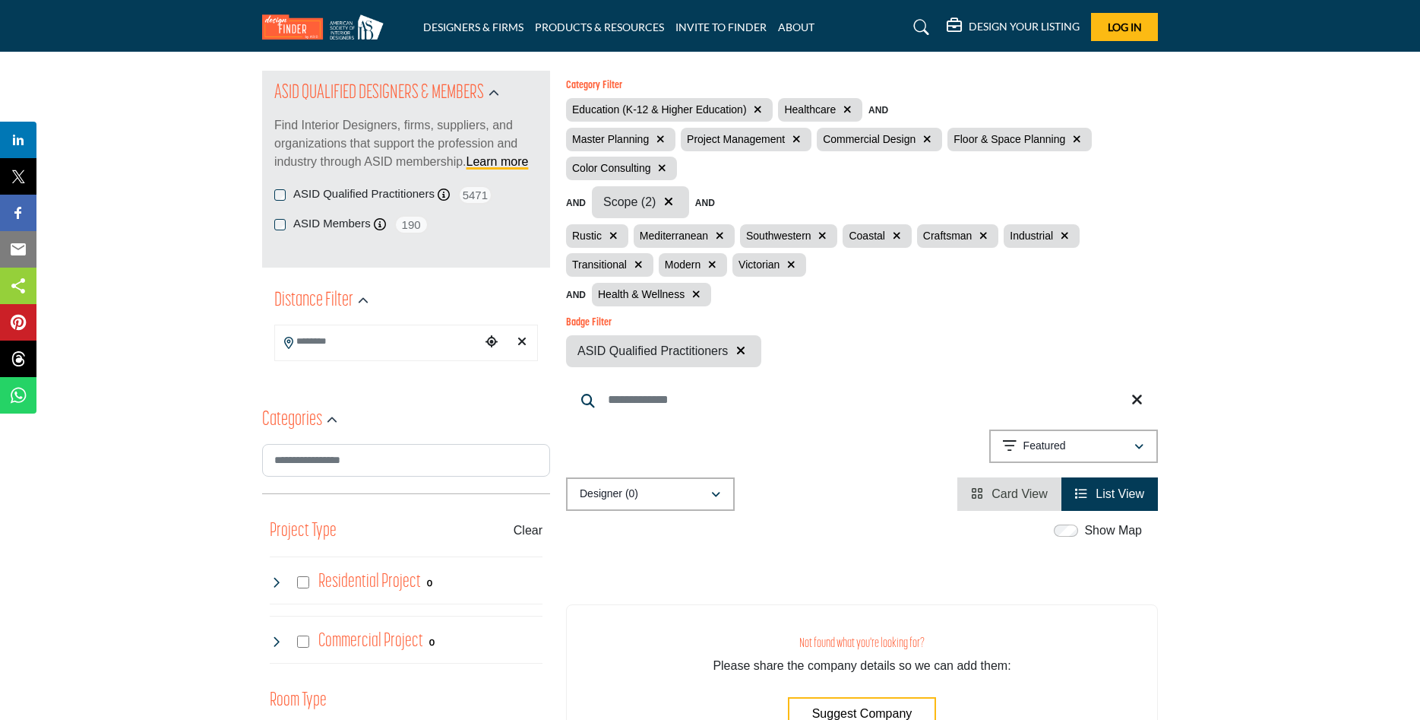
click at [708, 259] on icon "button" at bounding box center [712, 264] width 8 height 11
click at [714, 264] on icon "button" at bounding box center [718, 264] width 8 height 11
click at [716, 230] on icon "button" at bounding box center [720, 235] width 8 height 11
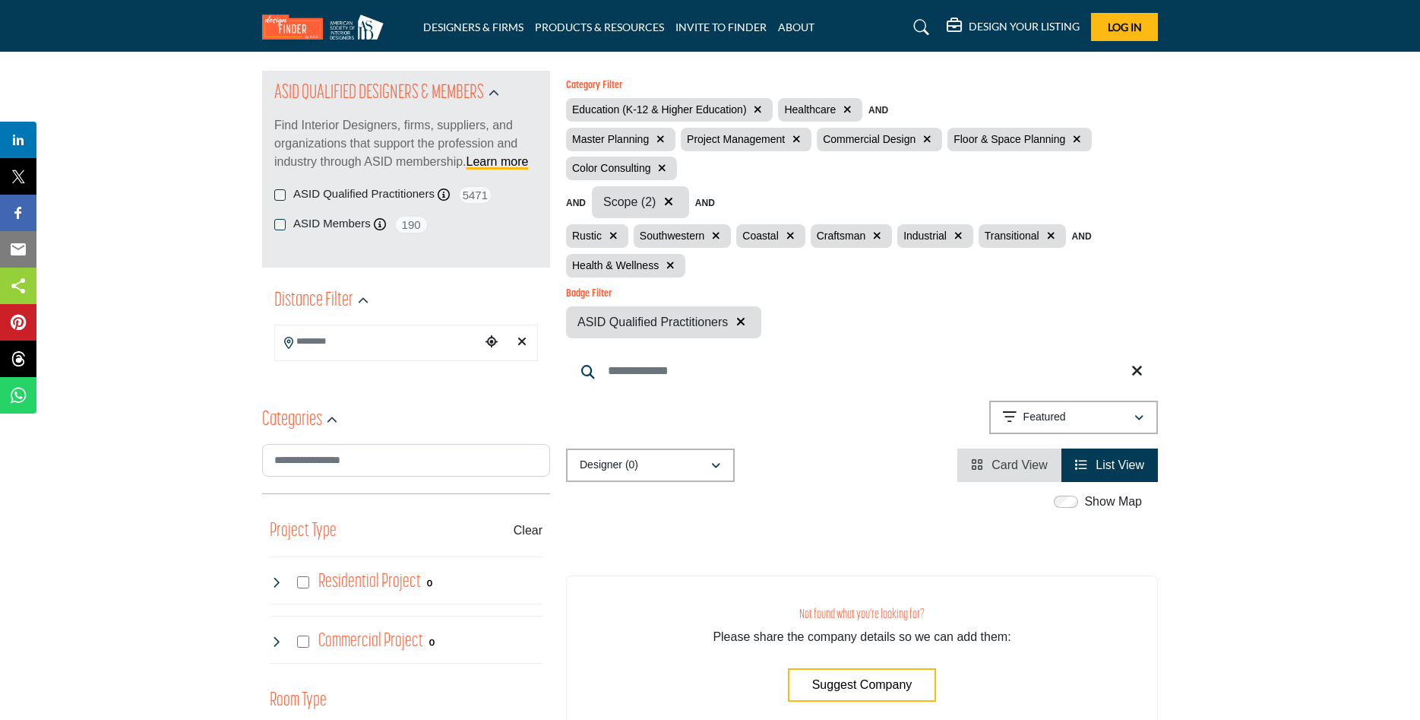
click at [712, 232] on icon "button" at bounding box center [716, 235] width 8 height 11
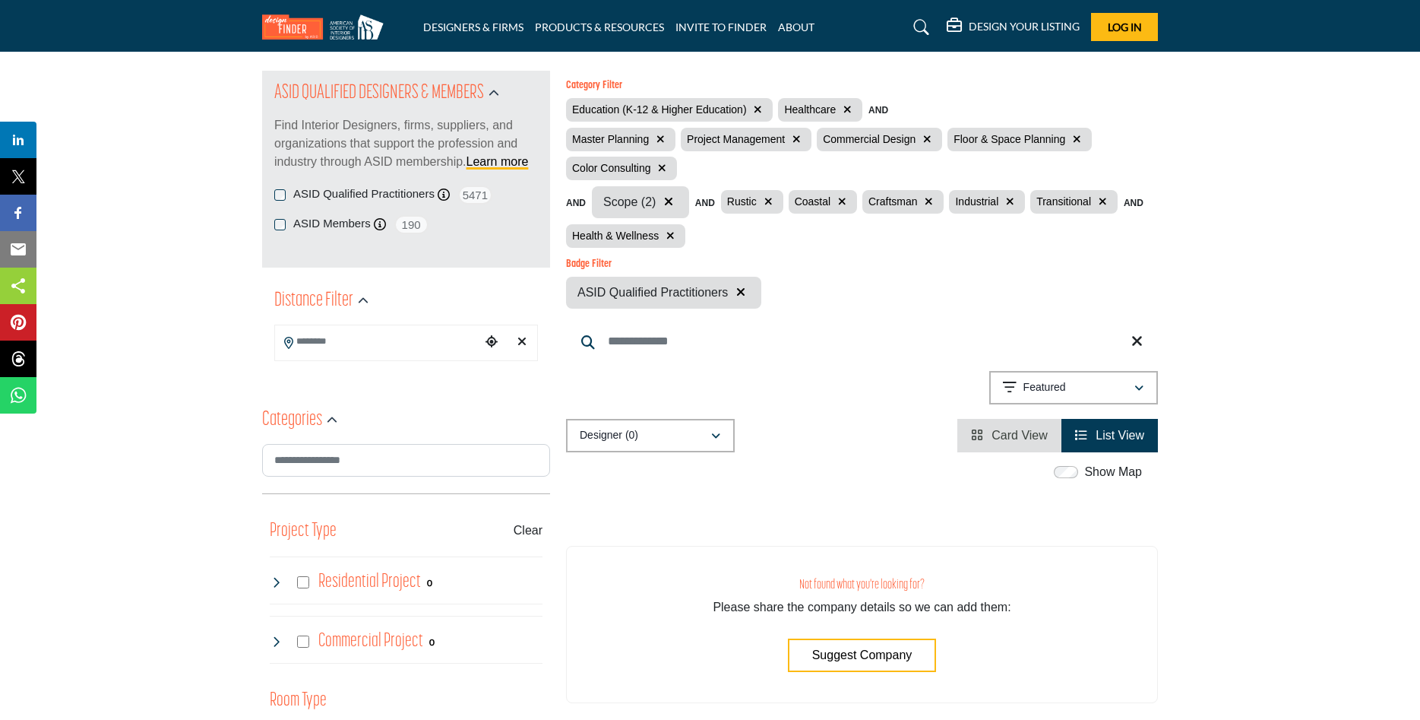
click at [765, 199] on icon "button" at bounding box center [769, 201] width 8 height 11
click at [771, 197] on icon "button" at bounding box center [775, 201] width 8 height 11
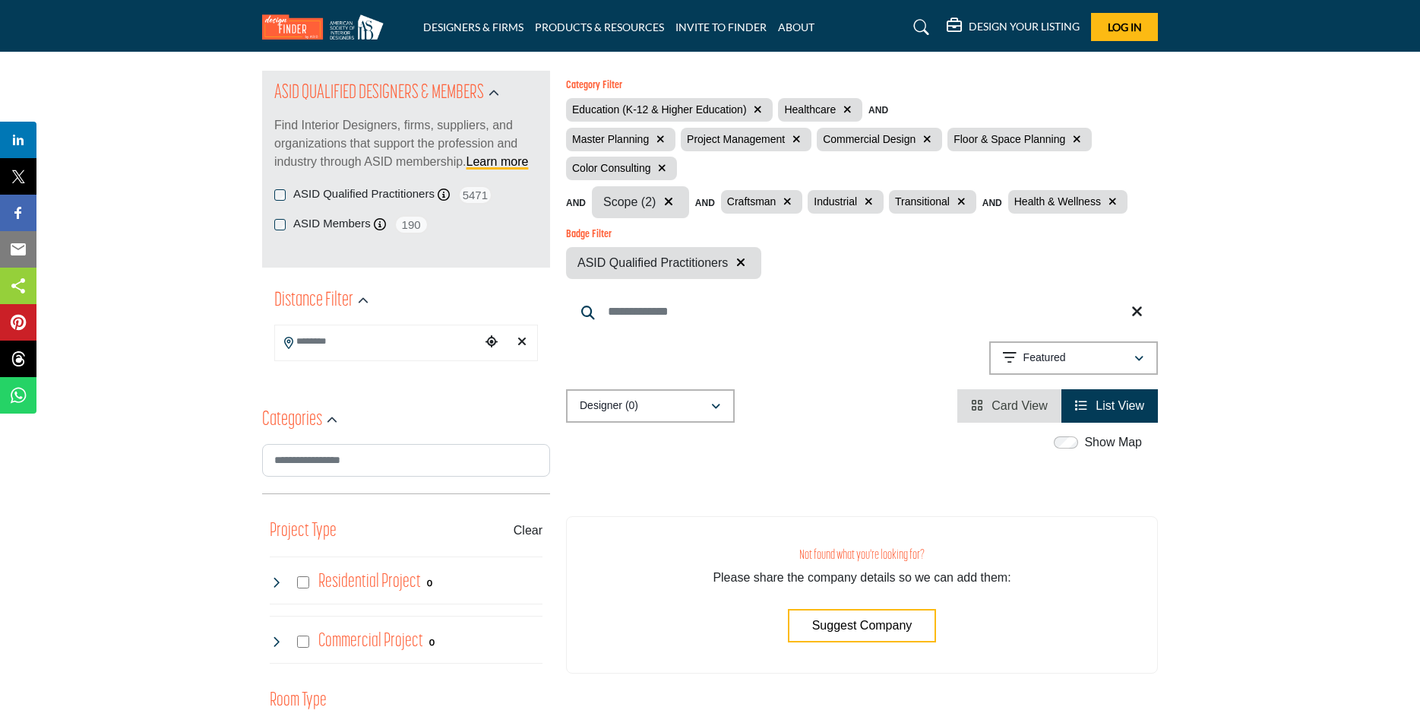
click at [784, 198] on icon "button" at bounding box center [788, 201] width 8 height 11
click at [866, 196] on button "button" at bounding box center [874, 201] width 17 height 17
click at [778, 198] on icon "button" at bounding box center [782, 201] width 8 height 11
click at [1104, 408] on span "List View" at bounding box center [1120, 405] width 49 height 13
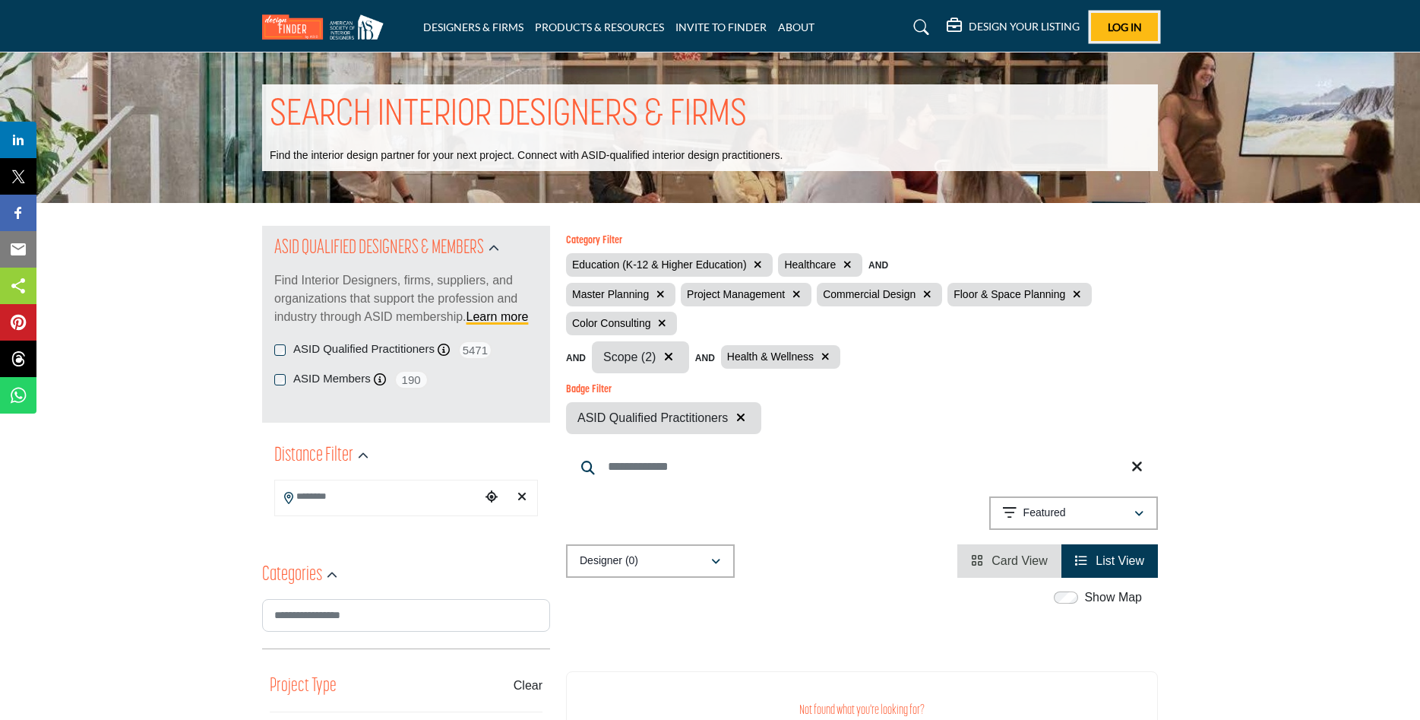
click at [1121, 21] on span "Log In" at bounding box center [1125, 27] width 34 height 13
